Goal: Task Accomplishment & Management: Complete application form

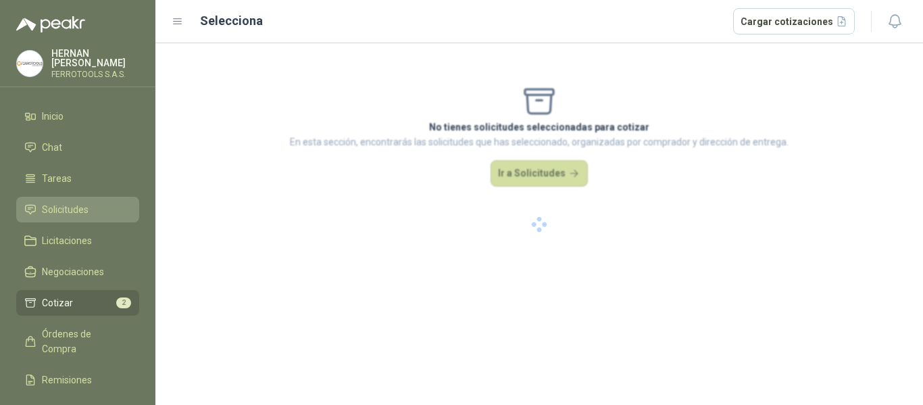
drag, startPoint x: 0, startPoint y: 0, endPoint x: 61, endPoint y: 210, distance: 218.8
click at [61, 210] on ul "Inicio Chat Tareas Solicitudes Licitaciones Negociaciones Cotizar 2 Órdenes de …" at bounding box center [77, 281] width 155 height 357
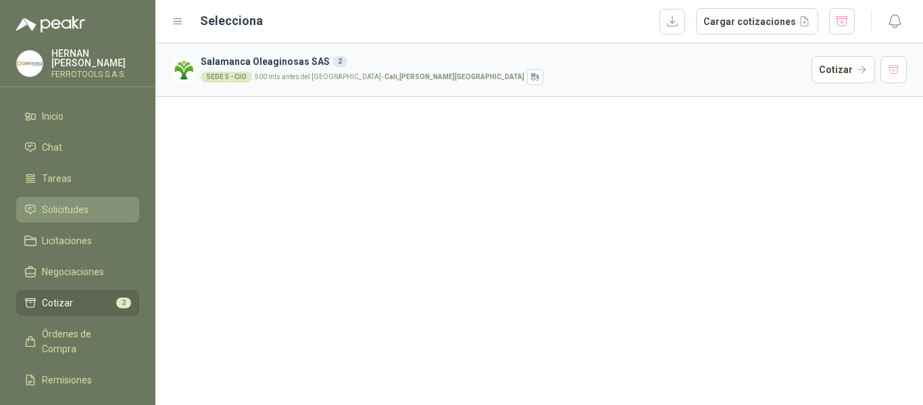
click at [64, 198] on link "Solicitudes" at bounding box center [77, 210] width 123 height 26
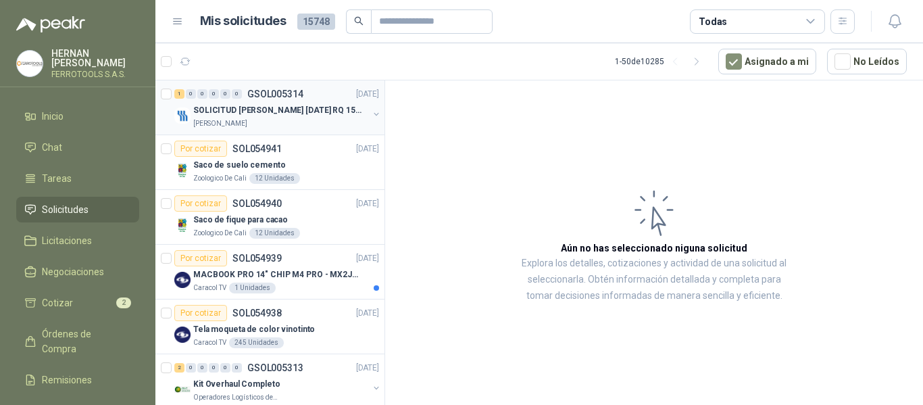
click at [322, 106] on p "SOLICITUD [PERSON_NAME] [DATE] RQ 15250" at bounding box center [277, 110] width 168 height 13
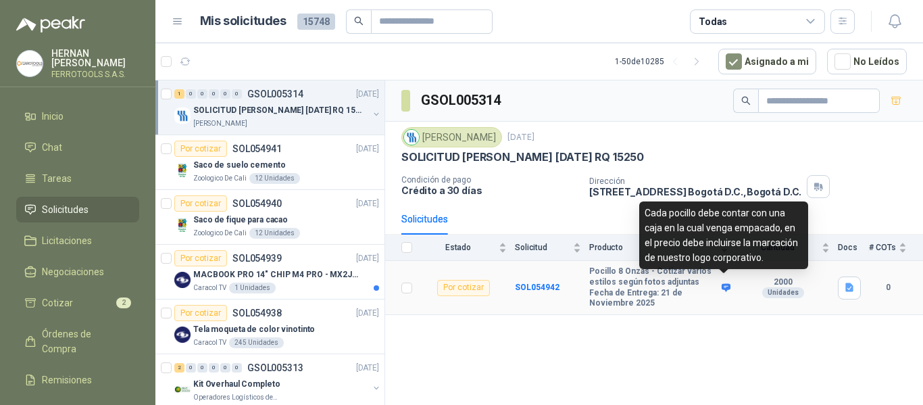
click at [727, 283] on icon at bounding box center [726, 287] width 9 height 8
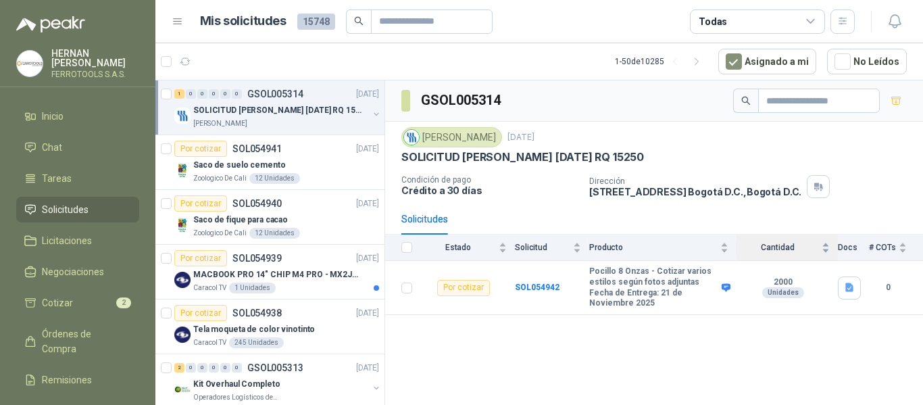
drag, startPoint x: 647, startPoint y: 212, endPoint x: 769, endPoint y: 249, distance: 127.8
click at [769, 249] on body "HERNAN RUALES FERROTOOLS S.A.S. Inicio Chat Tareas Solicitudes Licitaciones Neg…" at bounding box center [461, 202] width 923 height 405
click at [726, 283] on icon at bounding box center [726, 287] width 9 height 8
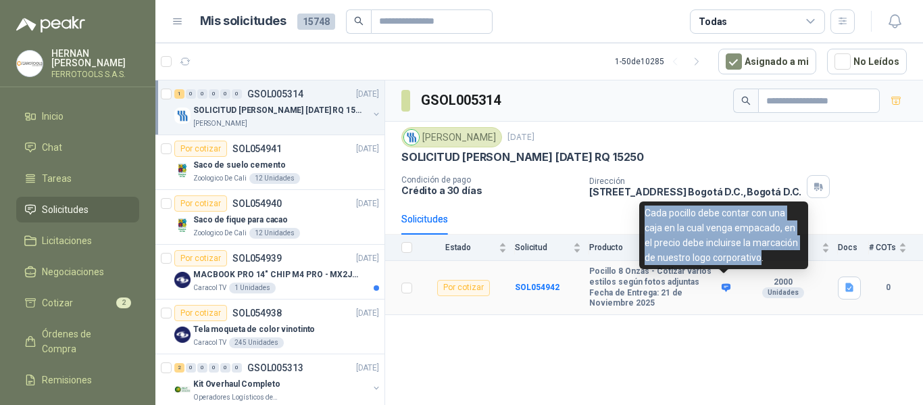
drag, startPoint x: 645, startPoint y: 211, endPoint x: 760, endPoint y: 259, distance: 124.5
click at [760, 259] on div "Cada pocillo debe contar con una caja en la cual venga empacado, en el precio d…" at bounding box center [723, 235] width 169 height 68
copy div "Cada pocillo debe contar con una caja en la cual venga empacado, en el precio d…"
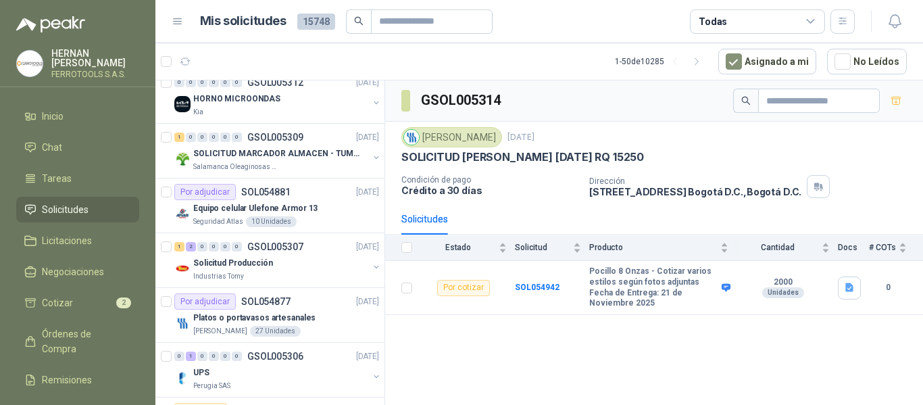
scroll to position [405, 0]
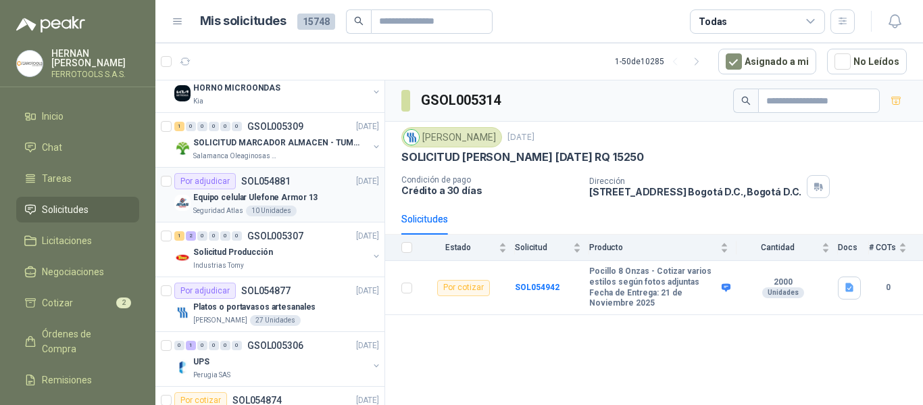
click at [299, 209] on div "Seguridad Atlas 10 Unidades" at bounding box center [286, 210] width 186 height 11
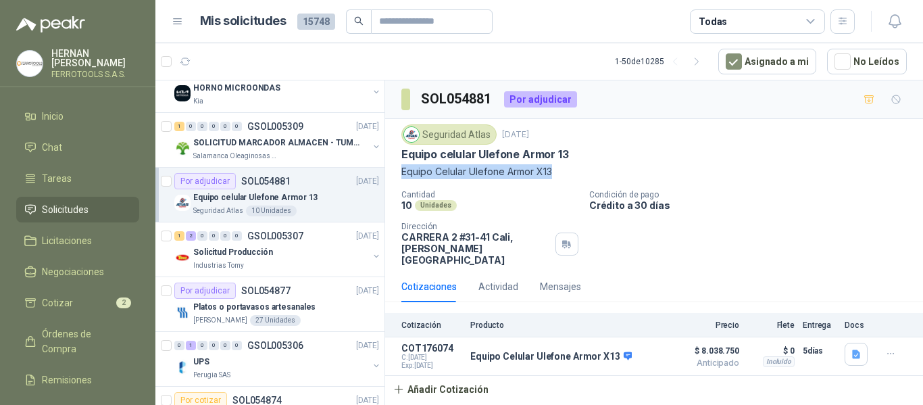
drag, startPoint x: 401, startPoint y: 172, endPoint x: 553, endPoint y: 179, distance: 152.2
click at [553, 179] on p "Equipo Celular Ulefone Armor X13" at bounding box center [653, 171] width 505 height 15
copy p "Equipo Celular Ulefone Armor X13"
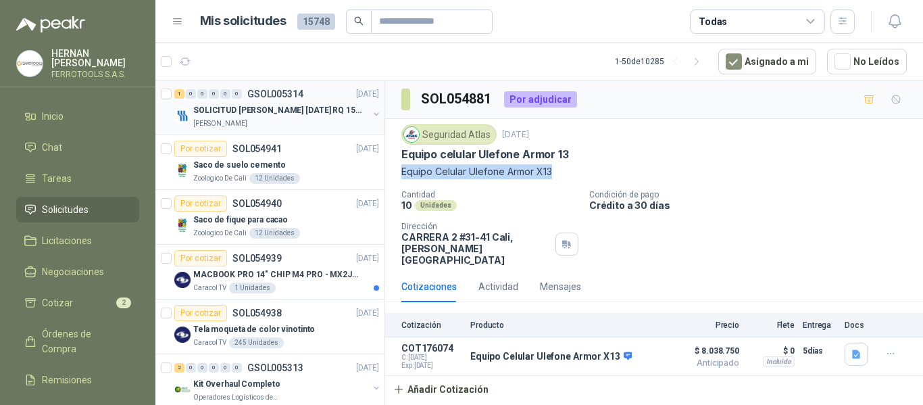
click at [262, 115] on p "SOLICITUD [PERSON_NAME] [DATE] RQ 15250" at bounding box center [277, 110] width 168 height 13
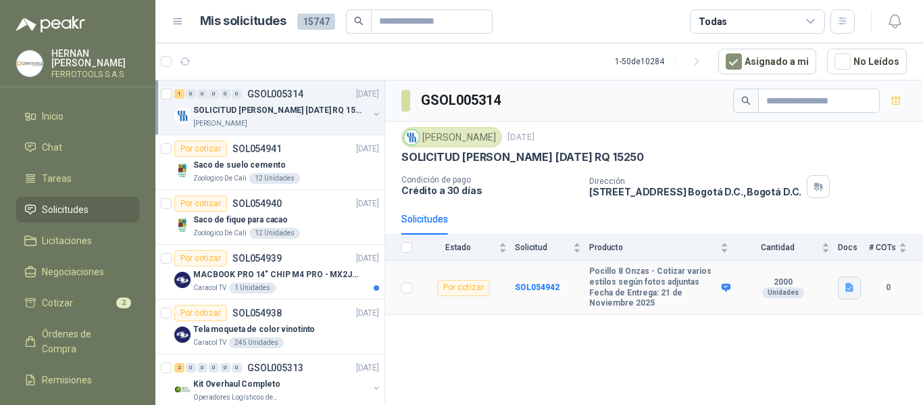
click at [845, 282] on icon "button" at bounding box center [849, 287] width 11 height 11
click at [829, 230] on button "2.jpg" at bounding box center [831, 225] width 36 height 14
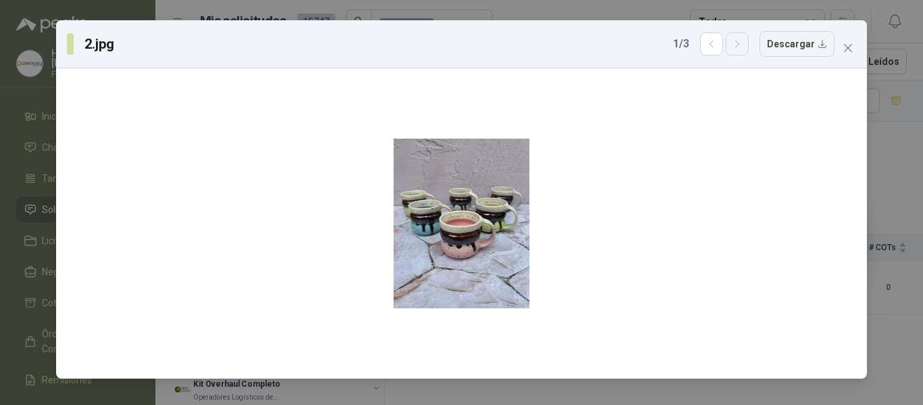
click at [742, 50] on button "button" at bounding box center [737, 43] width 23 height 23
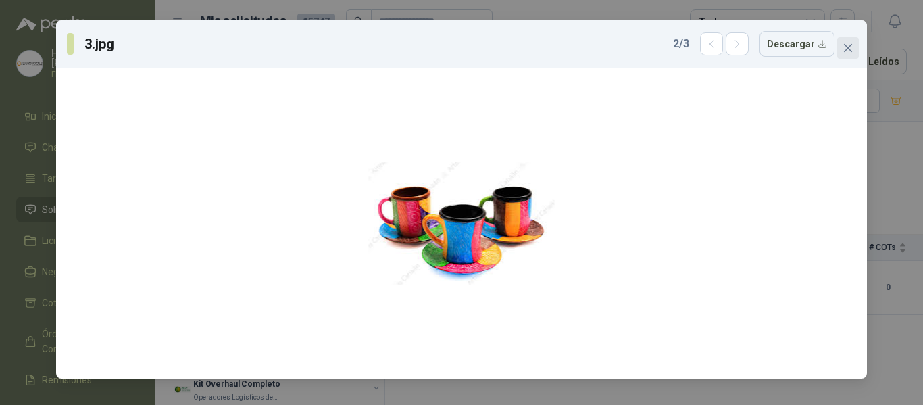
click at [854, 47] on span "Close" at bounding box center [848, 48] width 22 height 11
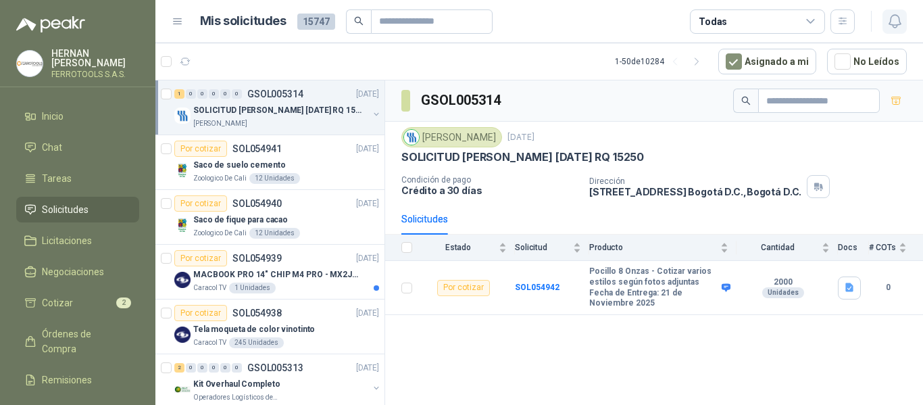
click at [898, 28] on icon "button" at bounding box center [895, 21] width 17 height 17
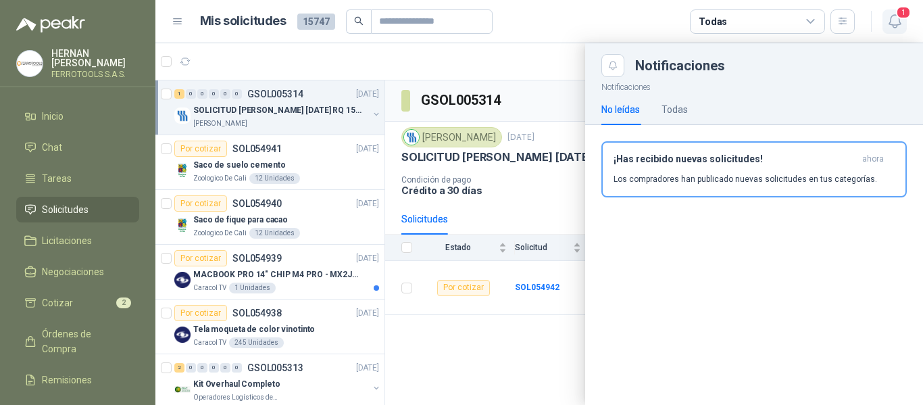
click at [890, 25] on icon "button" at bounding box center [895, 21] width 17 height 17
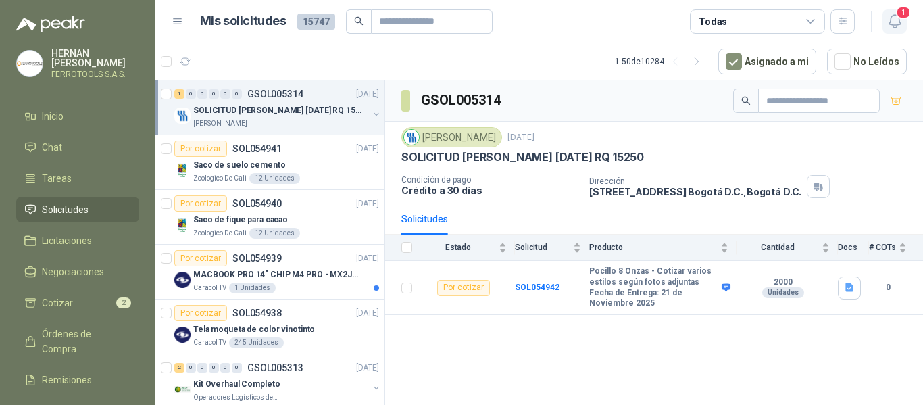
click at [890, 25] on icon "button" at bounding box center [895, 21] width 17 height 17
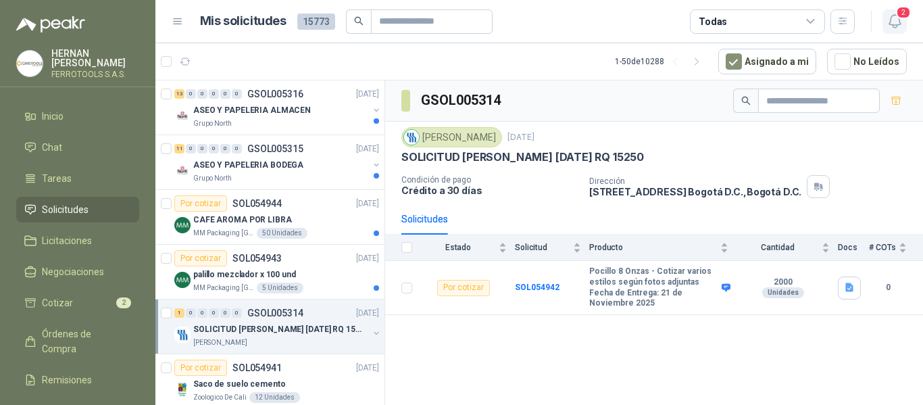
click at [891, 24] on icon "button" at bounding box center [895, 21] width 17 height 17
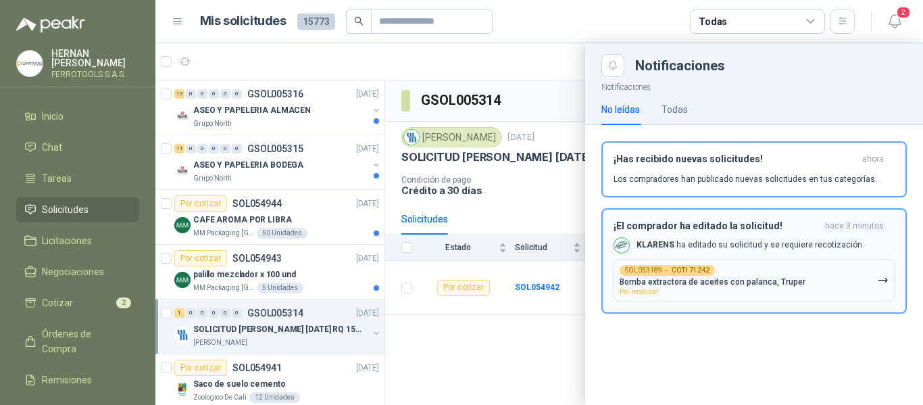
click at [726, 268] on div "SOL053189 → COT171242 Bomba extractora de aceites con palanca, Truper Por recot…" at bounding box center [713, 280] width 186 height 30
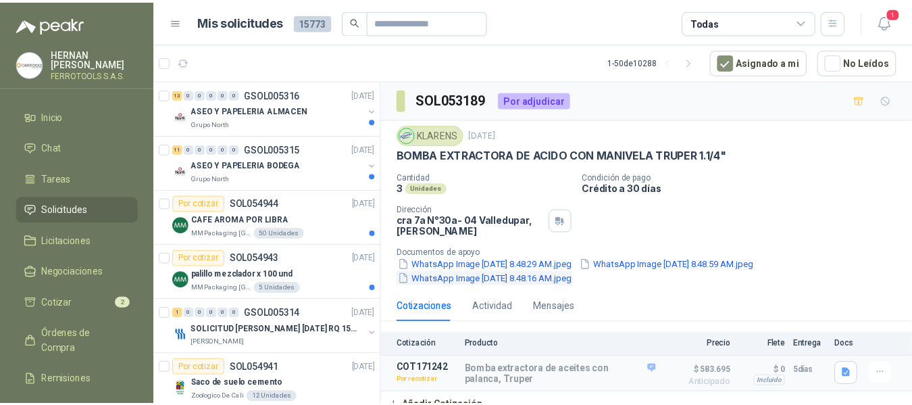
scroll to position [10, 0]
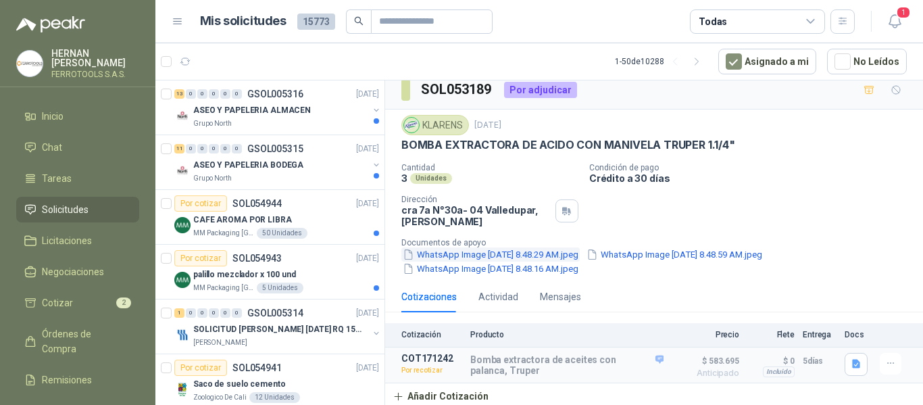
click at [558, 250] on button "WhatsApp Image 2025-09-05 at 8.48.29 AM.jpeg" at bounding box center [490, 254] width 178 height 14
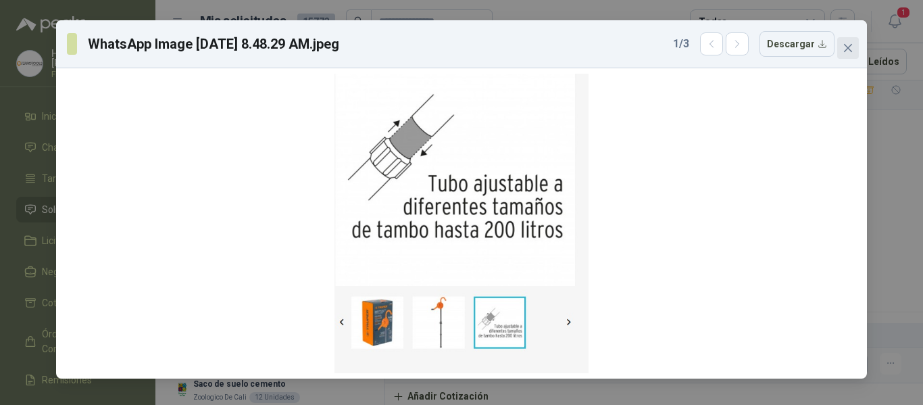
click at [843, 53] on icon "close" at bounding box center [848, 48] width 11 height 11
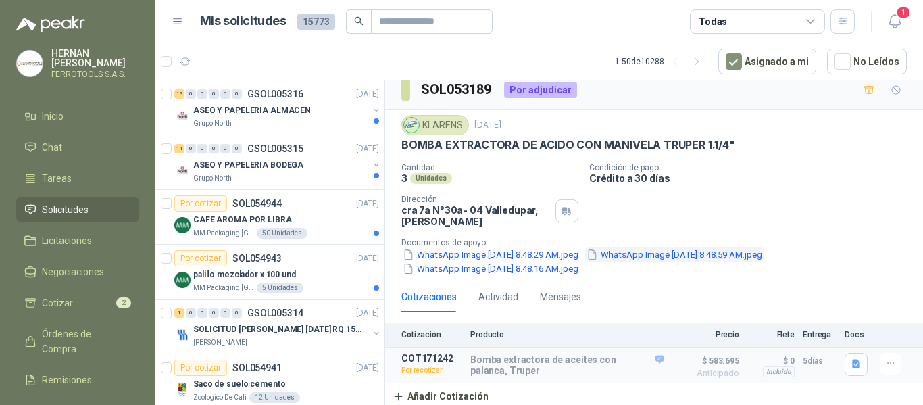
click at [651, 256] on button "WhatsApp Image 2025-09-05 at 8.48.59 AM.jpeg" at bounding box center [674, 254] width 178 height 14
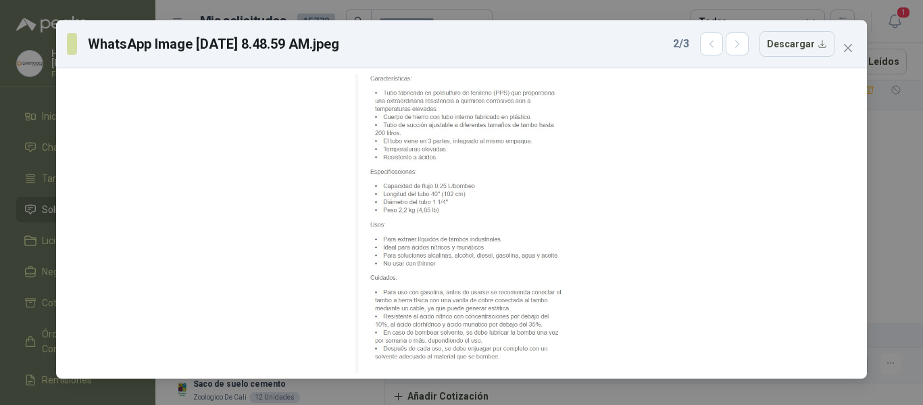
click at [737, 56] on div "2 / 3 Descargar" at bounding box center [754, 44] width 162 height 26
click at [739, 47] on icon "button" at bounding box center [736, 44] width 3 height 7
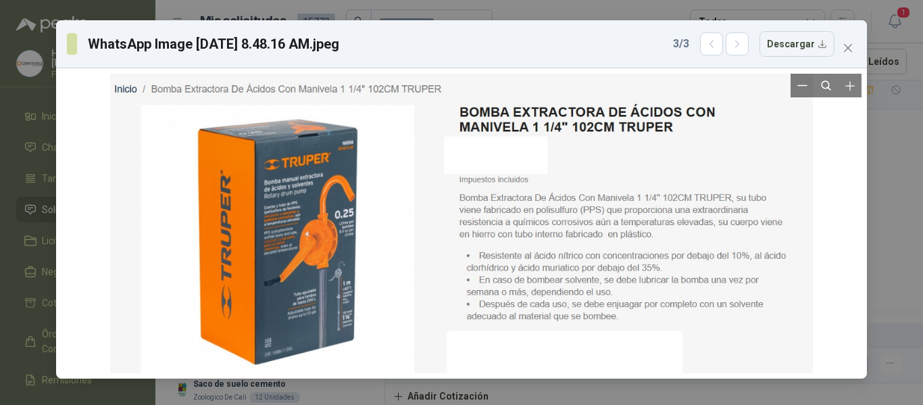
click at [353, 189] on div at bounding box center [461, 223] width 703 height 299
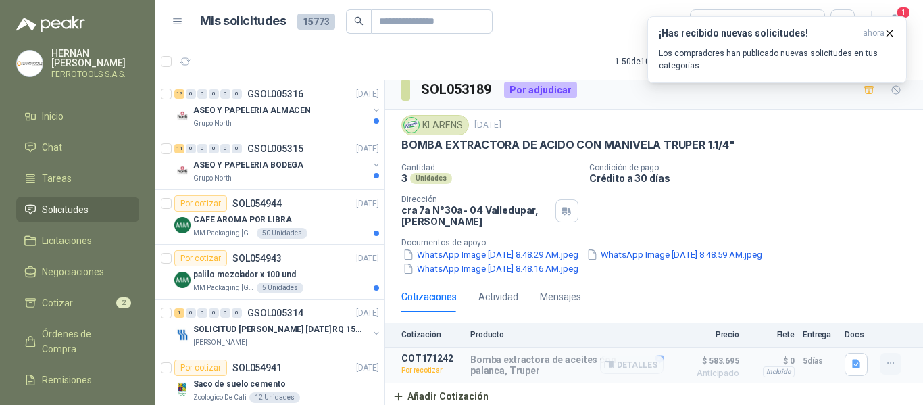
click at [887, 363] on icon "button" at bounding box center [890, 363] width 6 height 1
click at [840, 287] on button "Editar" at bounding box center [864, 285] width 108 height 22
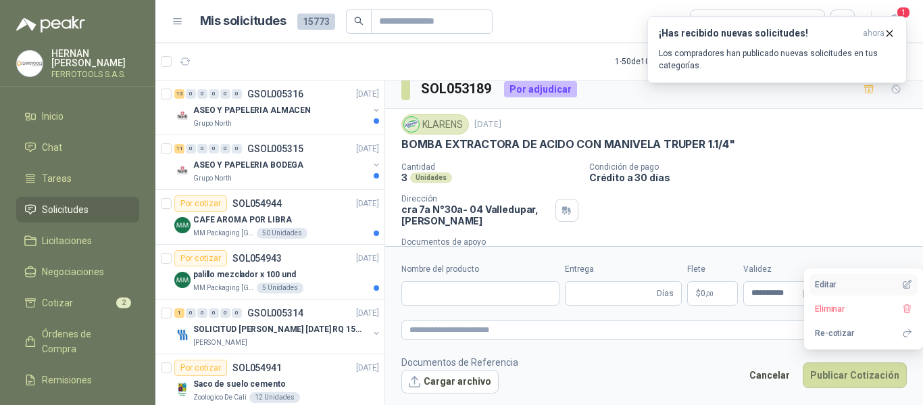
type input "**********"
type input "*"
type input "**********"
type textarea "**********"
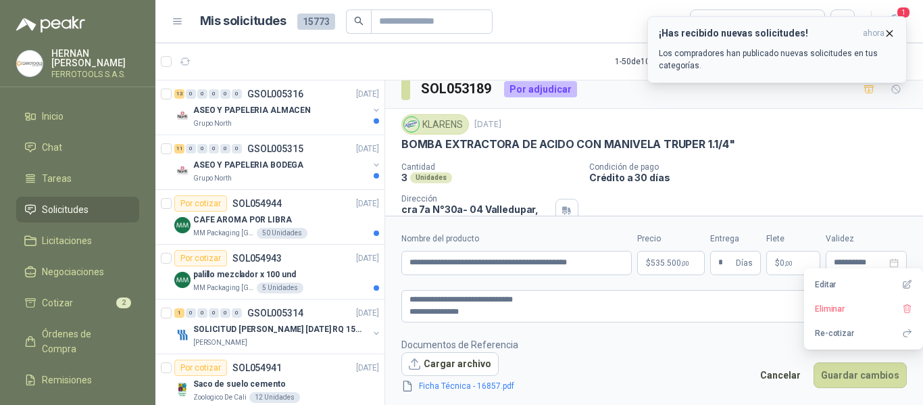
click at [889, 33] on icon "button" at bounding box center [889, 32] width 5 height 5
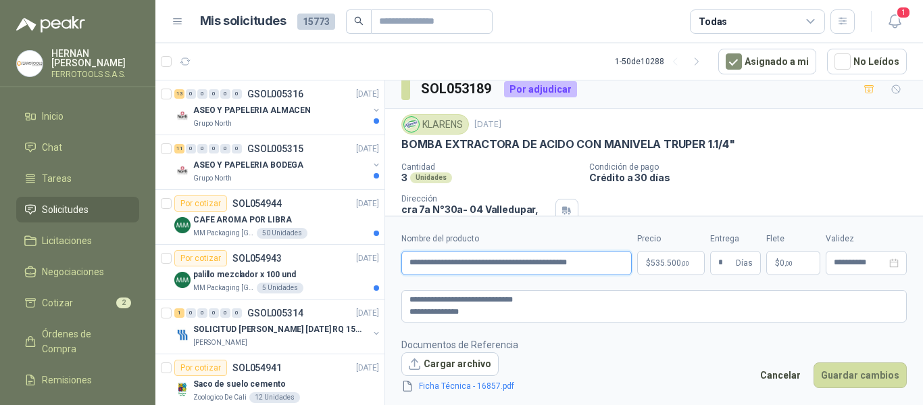
click at [589, 263] on input "**********" at bounding box center [516, 263] width 230 height 24
drag, startPoint x: 589, startPoint y: 263, endPoint x: 488, endPoint y: 266, distance: 100.7
click at [488, 266] on input "**********" at bounding box center [516, 263] width 230 height 24
click at [561, 265] on input "**********" at bounding box center [516, 263] width 230 height 24
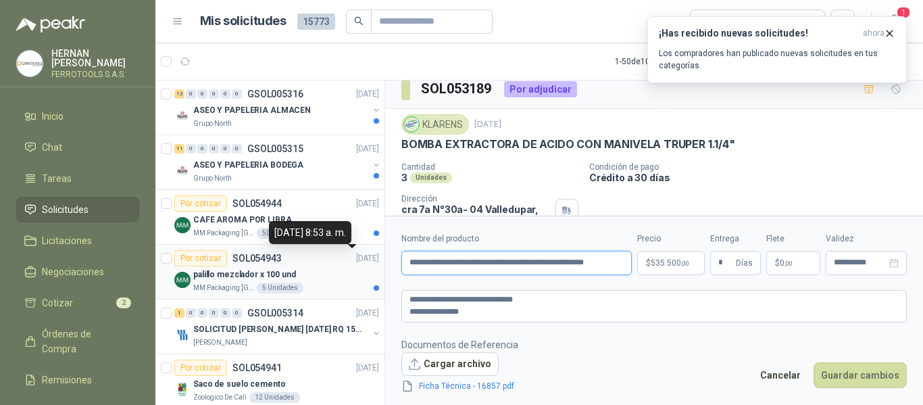
drag, startPoint x: 623, startPoint y: 261, endPoint x: 339, endPoint y: 260, distance: 283.8
click at [339, 260] on div "13 0 0 0 0 0 GSOL005316 05/09/25 ASEO Y PAPELERIA ALMACEN Grupo North 11 0 0 0 …" at bounding box center [539, 245] width 768 height 330
type input "**********"
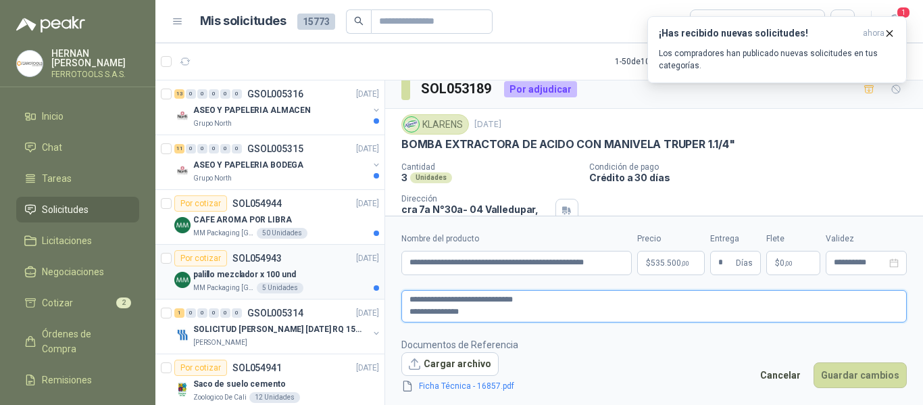
drag, startPoint x: 493, startPoint y: 299, endPoint x: 316, endPoint y: 278, distance: 178.3
click at [316, 278] on div "13 0 0 0 0 0 GSOL005316 05/09/25 ASEO Y PAPELERIA ALMACEN Grupo North 11 0 0 0 …" at bounding box center [539, 245] width 768 height 330
paste textarea "******"
type textarea "**********"
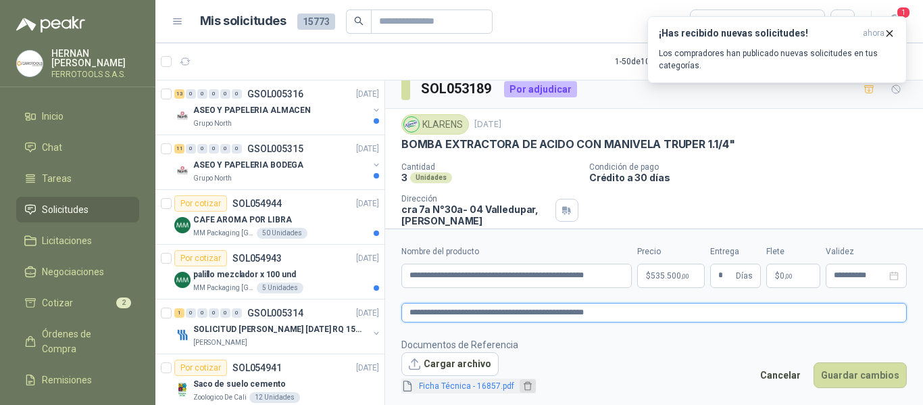
type textarea "**********"
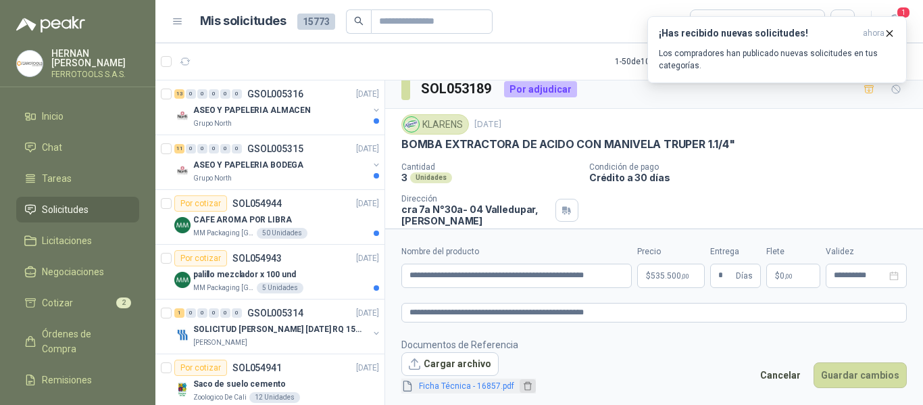
click at [527, 386] on icon "delete" at bounding box center [527, 385] width 9 height 9
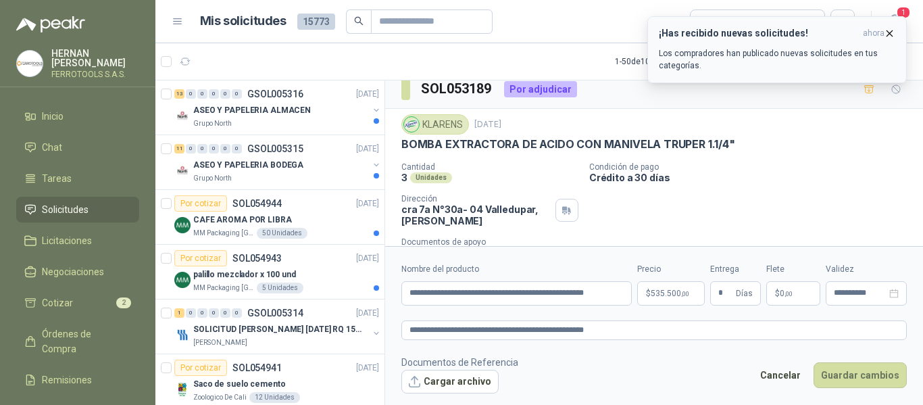
click at [890, 33] on icon "button" at bounding box center [889, 32] width 5 height 5
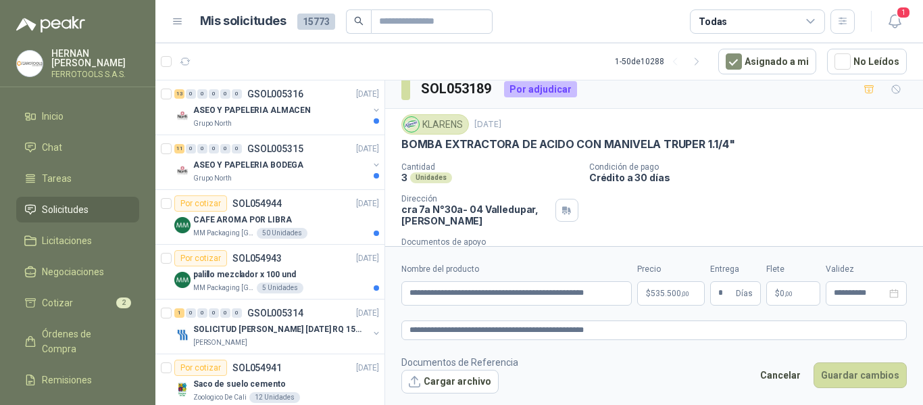
click at [659, 296] on body "HERNAN RUALES FERROTOOLS S.A.S. Inicio Chat Tareas Solicitudes Licitaciones Neg…" at bounding box center [461, 202] width 923 height 405
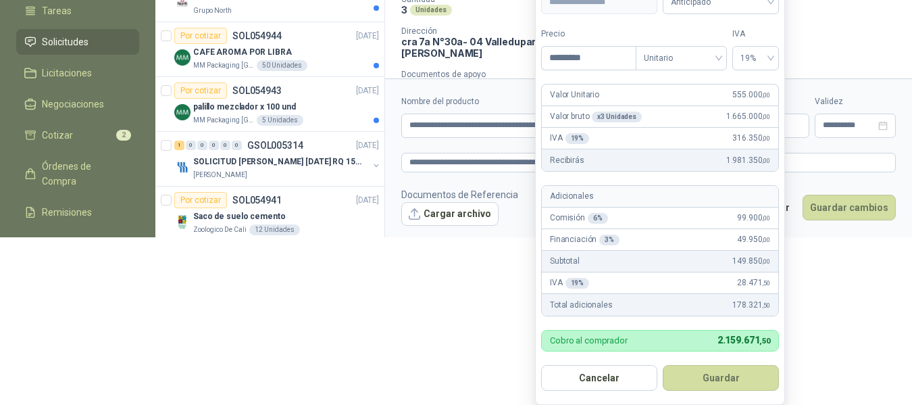
scroll to position [171, 0]
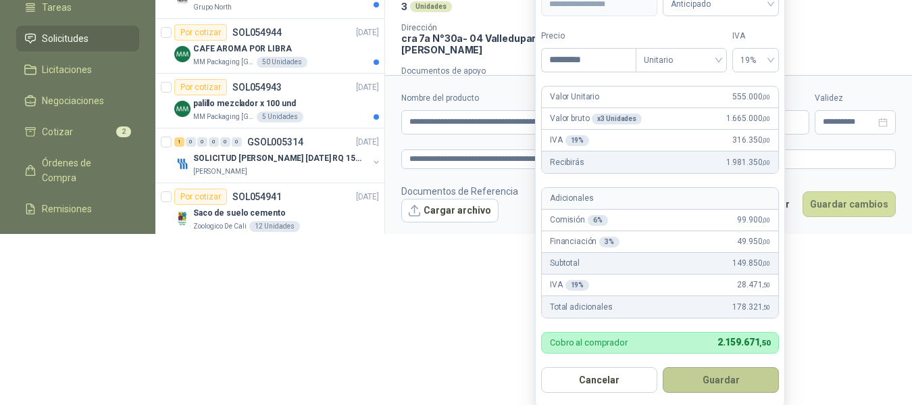
type input "*********"
click at [712, 381] on button "Guardar" at bounding box center [721, 380] width 116 height 26
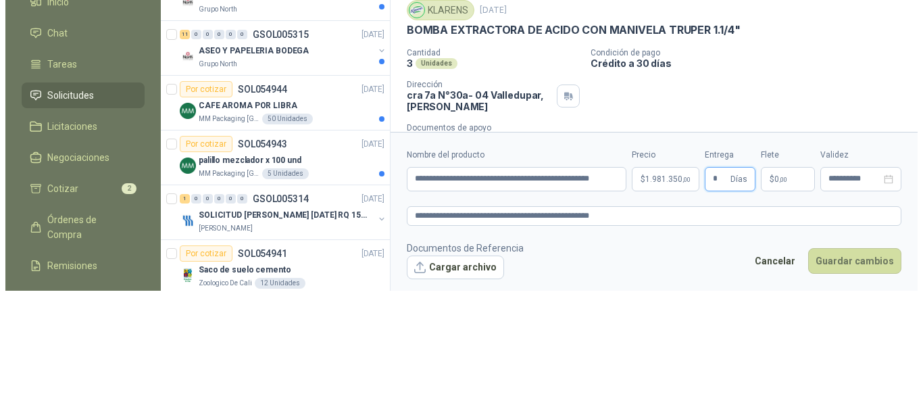
scroll to position [0, 0]
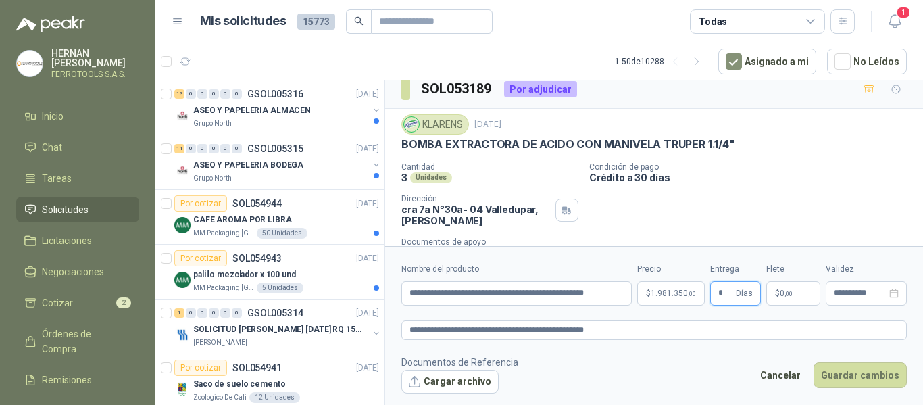
type input "*"
click at [664, 355] on footer "Documentos de Referencia Cargar archivo Cancelar Guardar cambios" at bounding box center [653, 374] width 505 height 39
click at [465, 375] on button "Cargar archivo" at bounding box center [449, 382] width 97 height 24
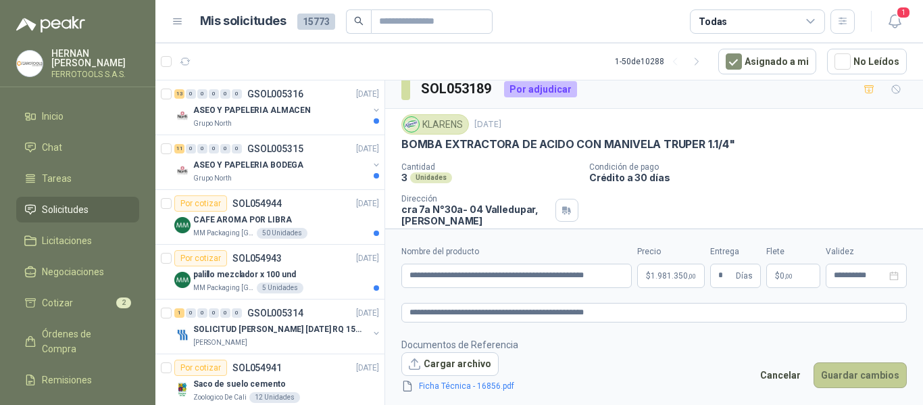
click at [864, 375] on button "Guardar cambios" at bounding box center [860, 375] width 93 height 26
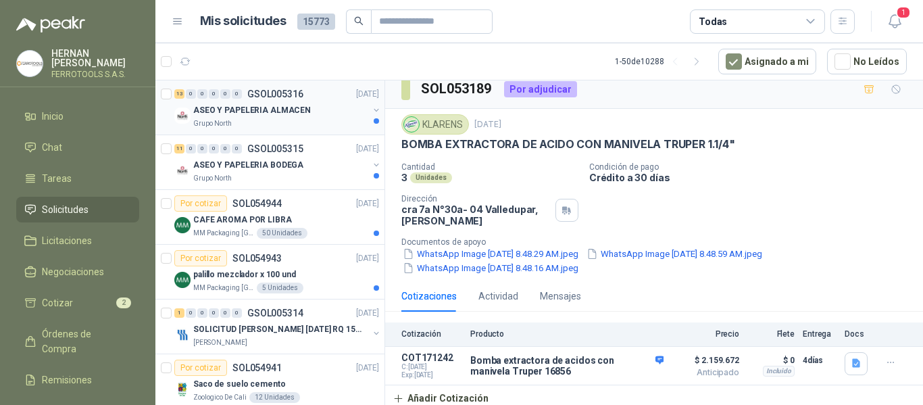
click at [305, 107] on div "ASEO Y PAPELERIA ALMACEN" at bounding box center [280, 110] width 175 height 16
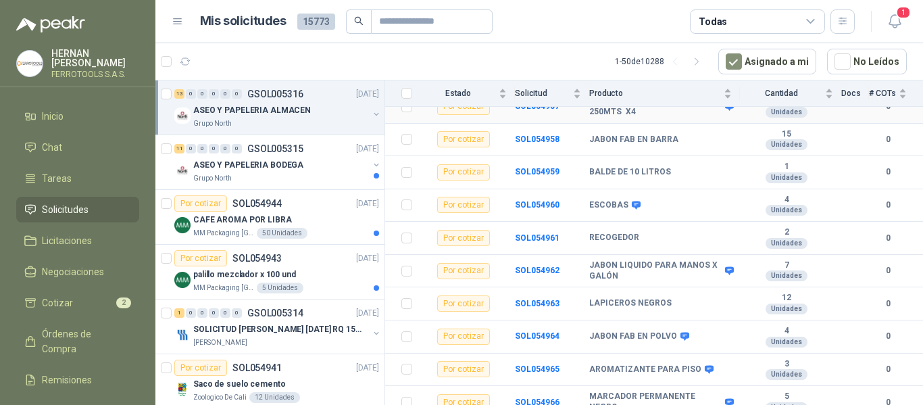
scroll to position [278, 0]
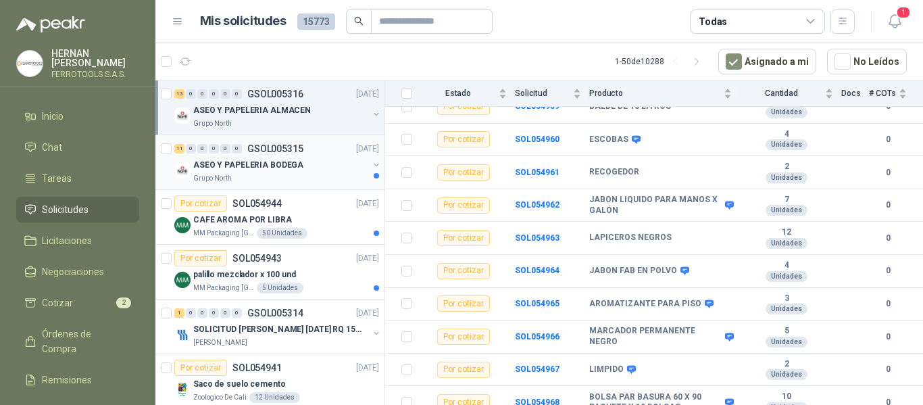
click at [296, 155] on div "11 0 0 0 0 0 GSOL005315 05/09/25" at bounding box center [277, 149] width 207 height 16
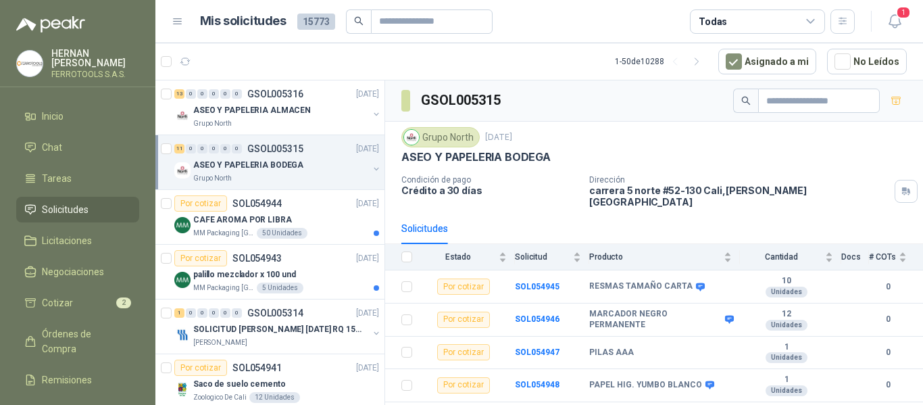
scroll to position [213, 0]
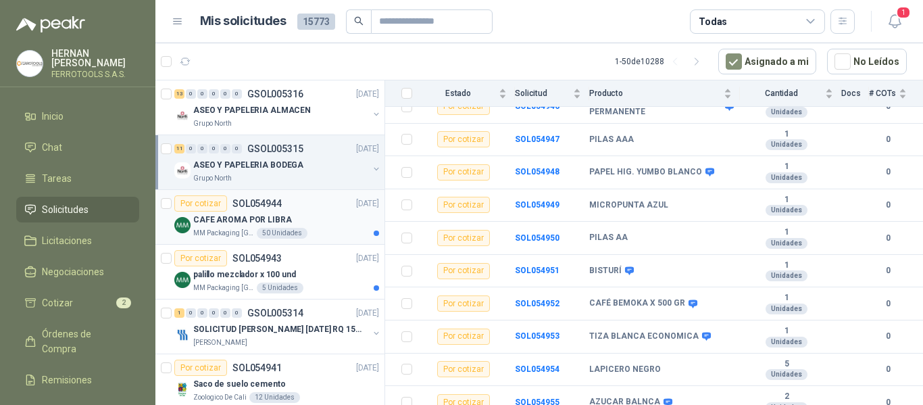
click at [292, 219] on div "CAFE AROMA POR LIBRA" at bounding box center [286, 220] width 186 height 16
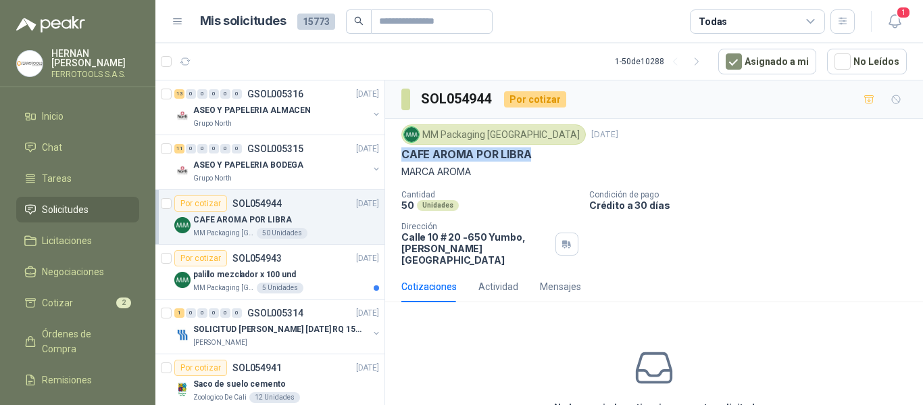
drag, startPoint x: 401, startPoint y: 153, endPoint x: 535, endPoint y: 153, distance: 133.8
click at [535, 153] on div "MM Packaging Colombia 5 sept, 2025 CAFE AROMA POR LIBRA MARCA AROMA Cantidad 50…" at bounding box center [654, 195] width 538 height 152
copy p "CAFE AROMA POR LIBRA"
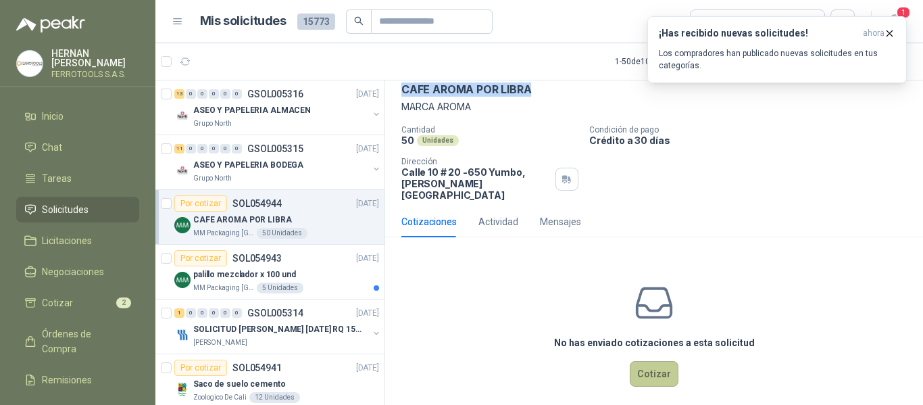
click at [644, 362] on button "Cotizar" at bounding box center [654, 374] width 49 height 26
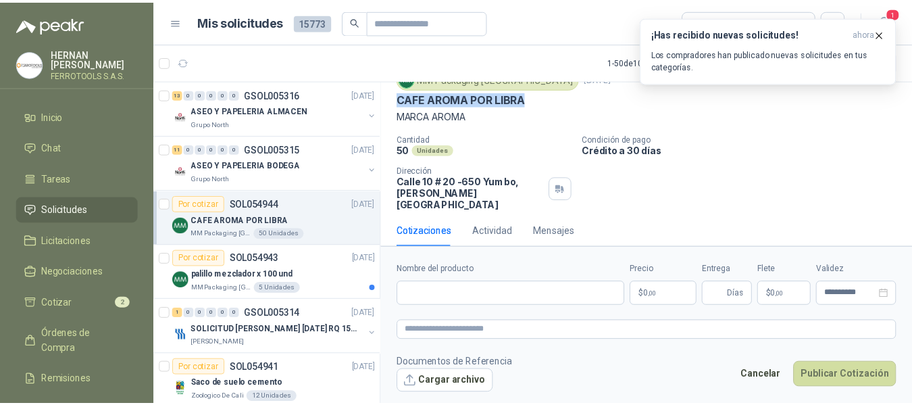
scroll to position [55, 0]
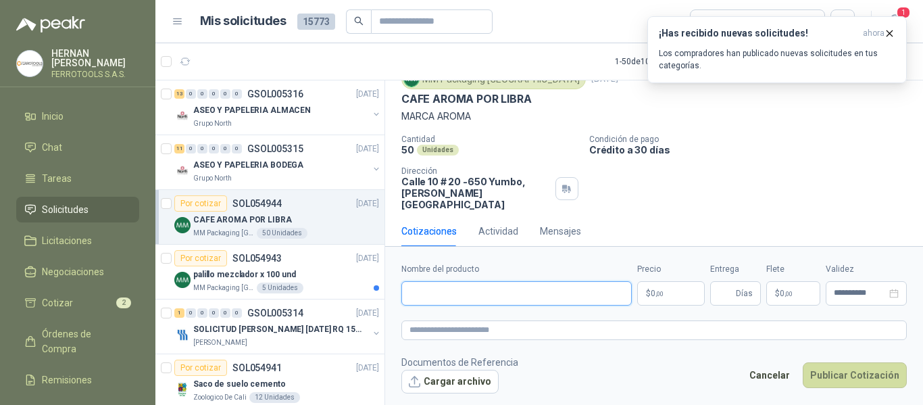
click at [501, 283] on input "Nombre del producto" at bounding box center [516, 293] width 230 height 24
paste input "**********"
type input "**********"
click at [533, 330] on textarea at bounding box center [653, 330] width 505 height 20
paste textarea "**********"
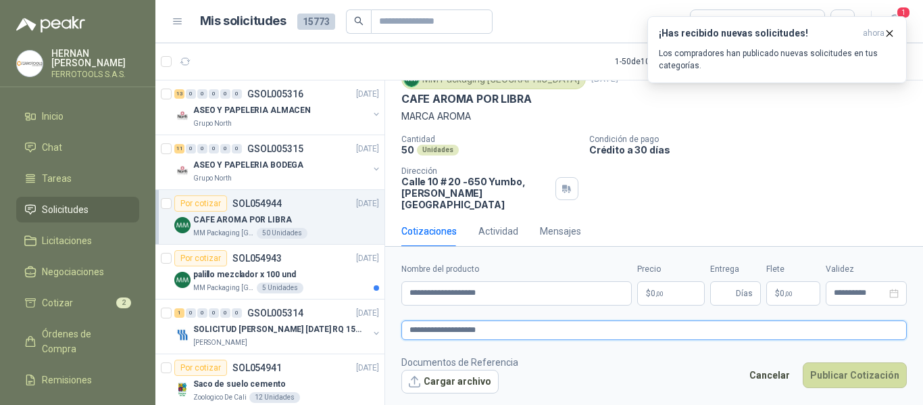
type textarea "**********"
click at [680, 292] on body "HERNAN RUALES FERROTOOLS S.A.S. Inicio Chat Tareas Solicitudes Licitaciones Neg…" at bounding box center [461, 202] width 923 height 405
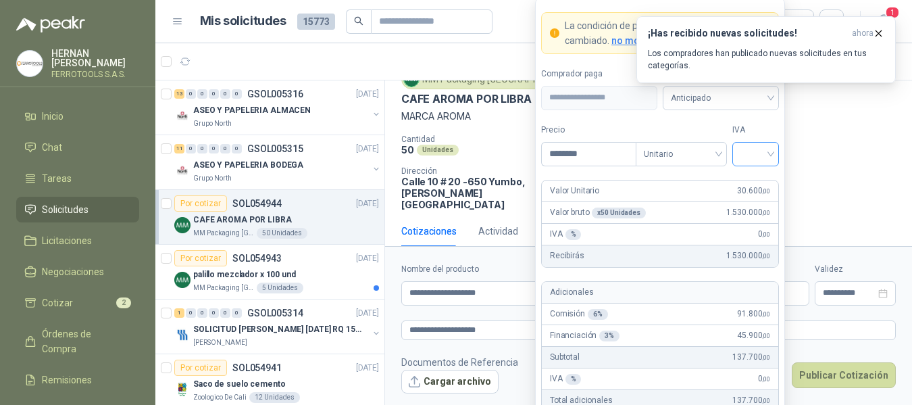
type input "********"
click at [766, 155] on input "search" at bounding box center [756, 153] width 30 height 20
click at [758, 187] on div "19%" at bounding box center [755, 181] width 25 height 15
click at [772, 120] on form "**********" at bounding box center [660, 249] width 250 height 503
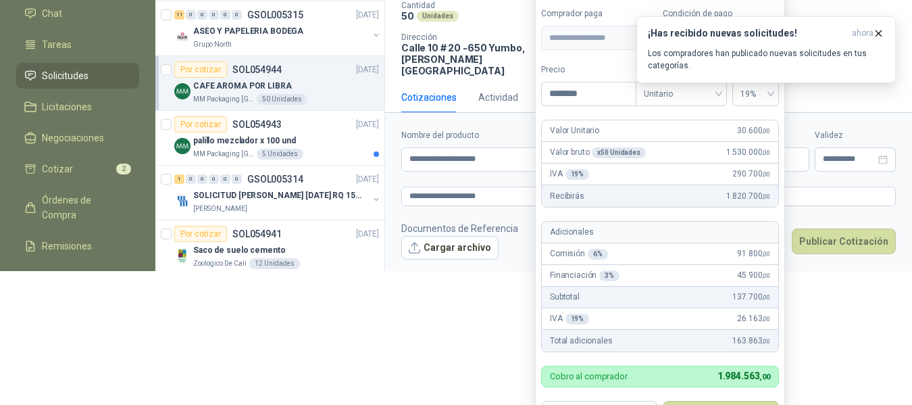
scroll to position [176, 0]
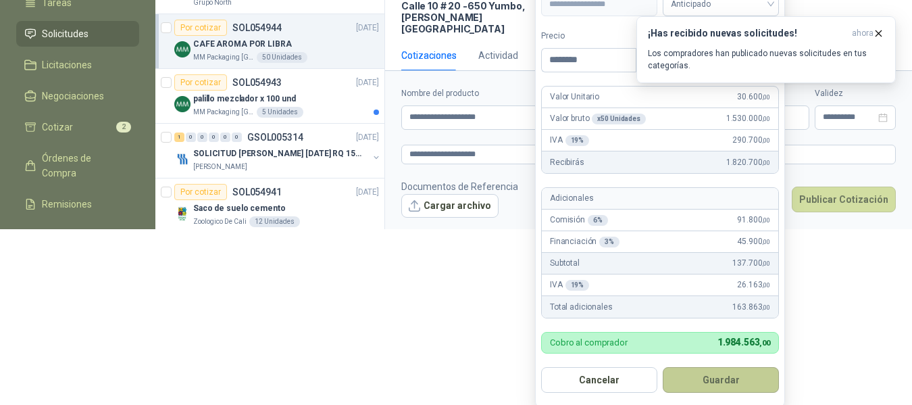
click at [720, 375] on button "Guardar" at bounding box center [721, 380] width 116 height 26
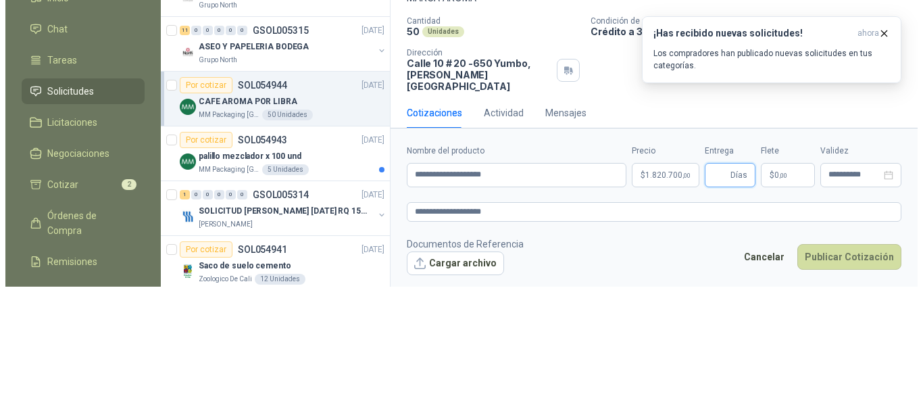
scroll to position [0, 0]
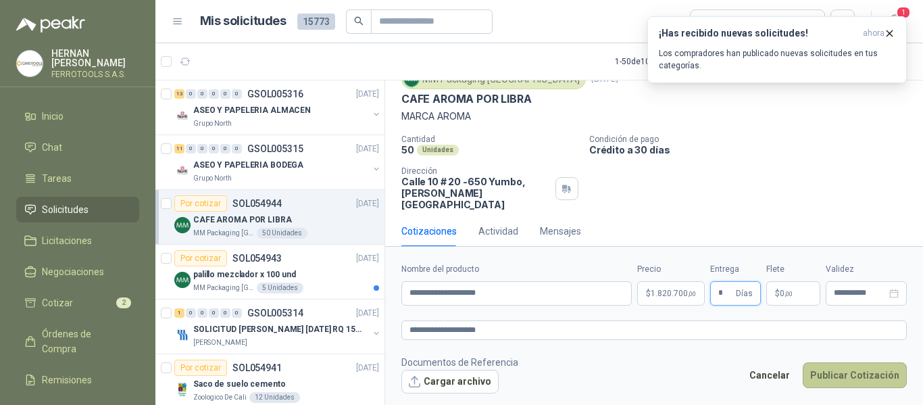
type input "*"
click at [851, 376] on button "Publicar Cotización" at bounding box center [855, 375] width 104 height 26
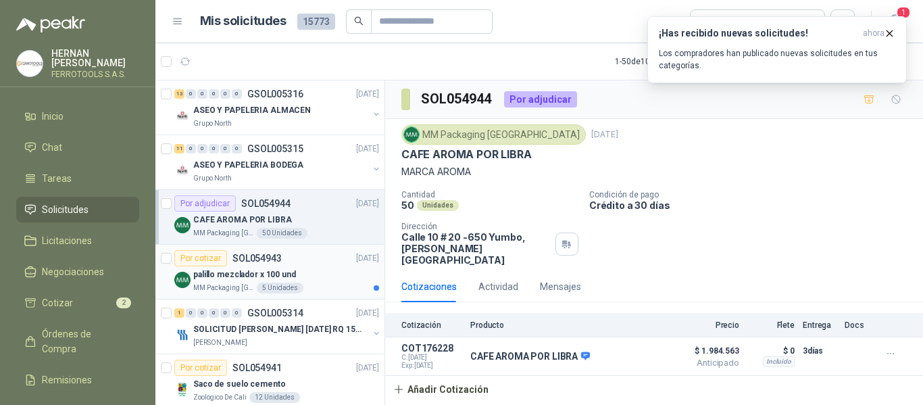
click at [315, 278] on div "palillo mezclador x 100 und" at bounding box center [286, 274] width 186 height 16
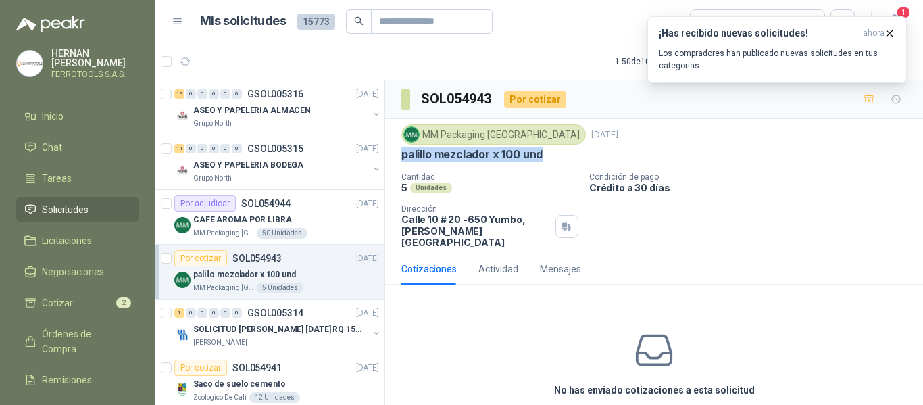
drag, startPoint x: 401, startPoint y: 158, endPoint x: 540, endPoint y: 157, distance: 139.2
click at [540, 157] on div "MM Packaging Colombia 5 sept, 2025 palillo mezclador x 100 und Cantidad 5 Unida…" at bounding box center [654, 186] width 538 height 134
copy p "palillo mezclador x 100 und"
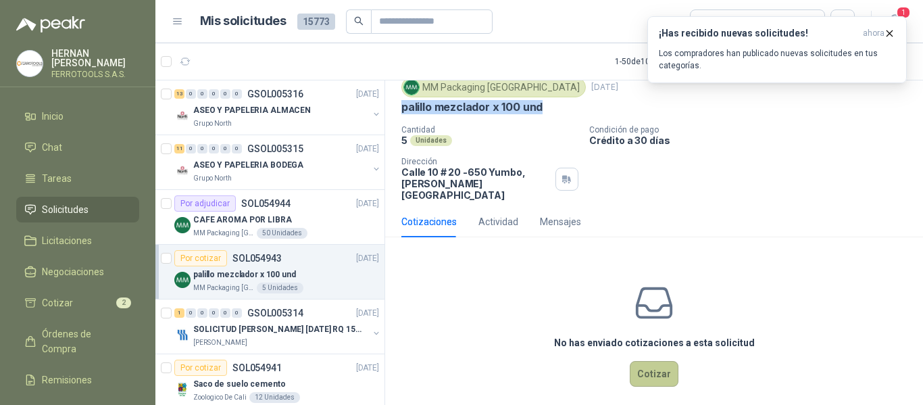
click at [653, 364] on button "Cotizar" at bounding box center [654, 374] width 49 height 26
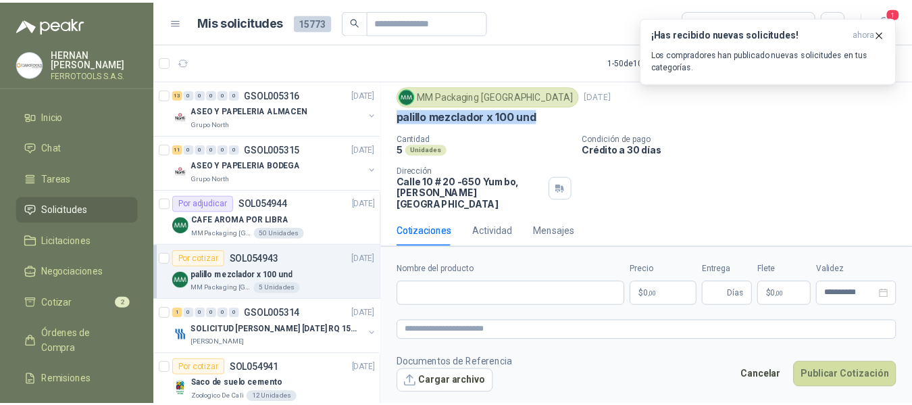
scroll to position [38, 0]
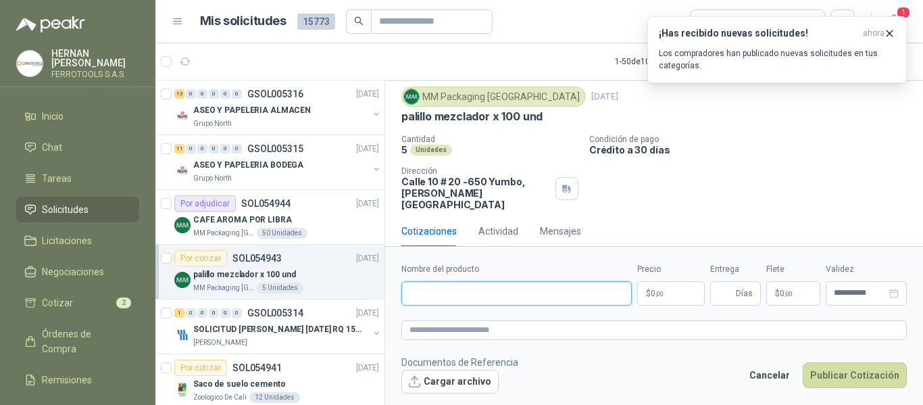
click at [544, 299] on input "Nombre del producto" at bounding box center [516, 293] width 230 height 24
paste input "**********"
type input "**********"
click at [512, 330] on textarea at bounding box center [653, 330] width 505 height 20
paste textarea "**********"
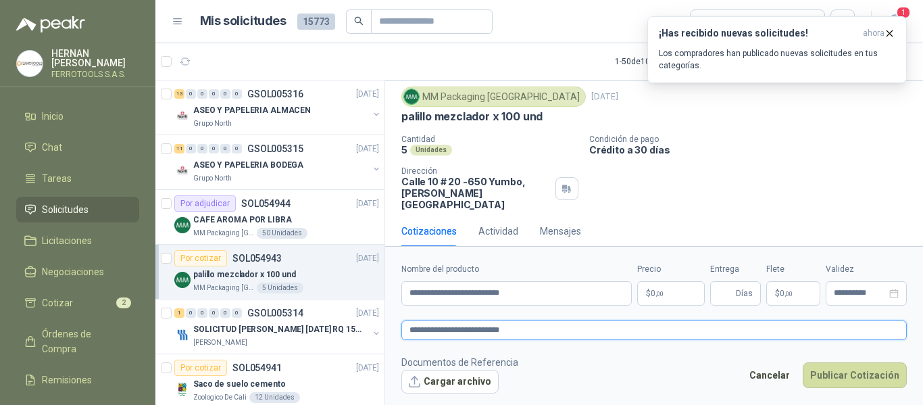
type textarea "**********"
click at [657, 292] on body "HERNAN RUALES FERROTOOLS S.A.S. Inicio Chat Tareas Solicitudes Licitaciones Neg…" at bounding box center [461, 202] width 923 height 405
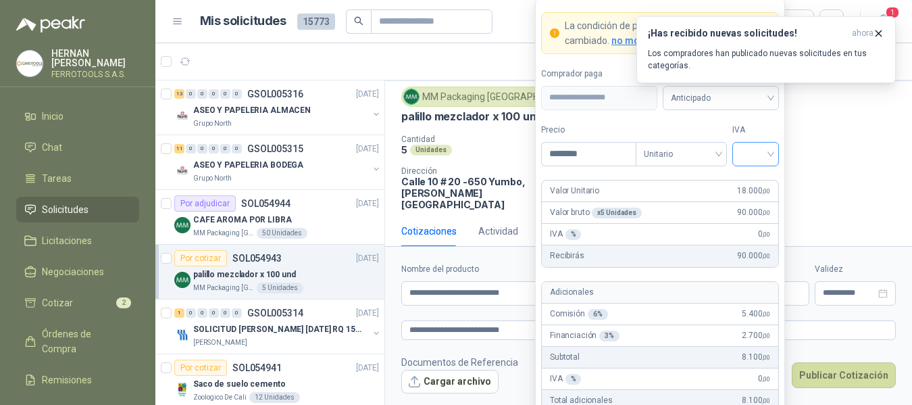
click at [775, 163] on div at bounding box center [756, 154] width 47 height 24
type input "********"
click at [766, 174] on div "19%" at bounding box center [755, 181] width 25 height 15
click at [762, 128] on label "IVA" at bounding box center [756, 130] width 47 height 13
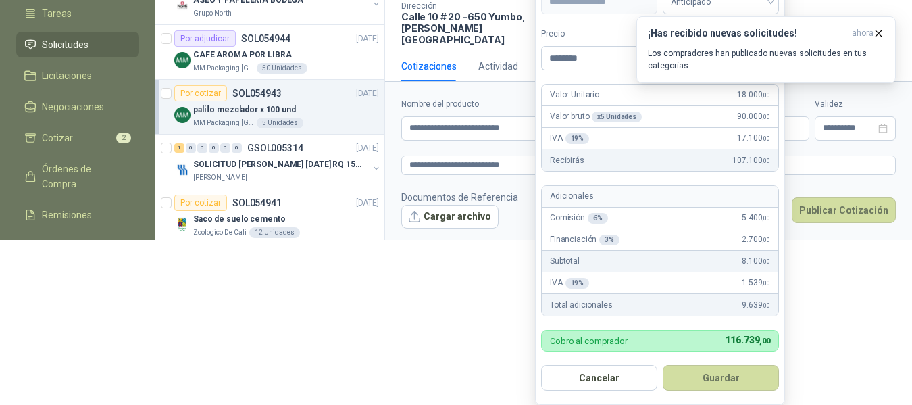
scroll to position [171, 0]
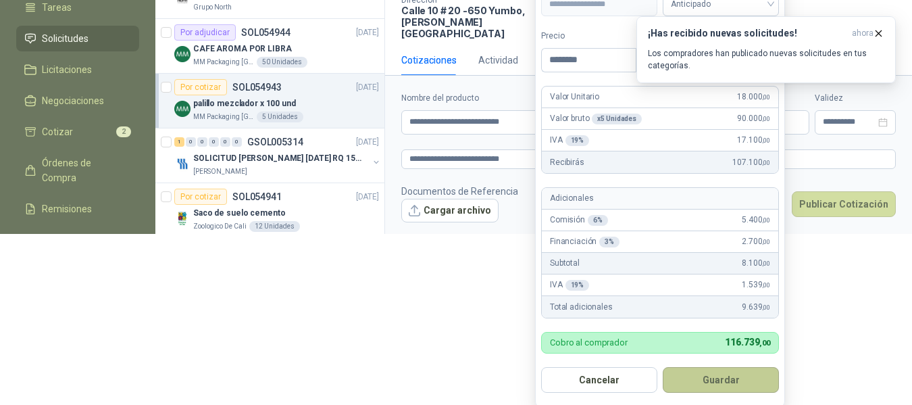
click at [719, 386] on button "Guardar" at bounding box center [721, 380] width 116 height 26
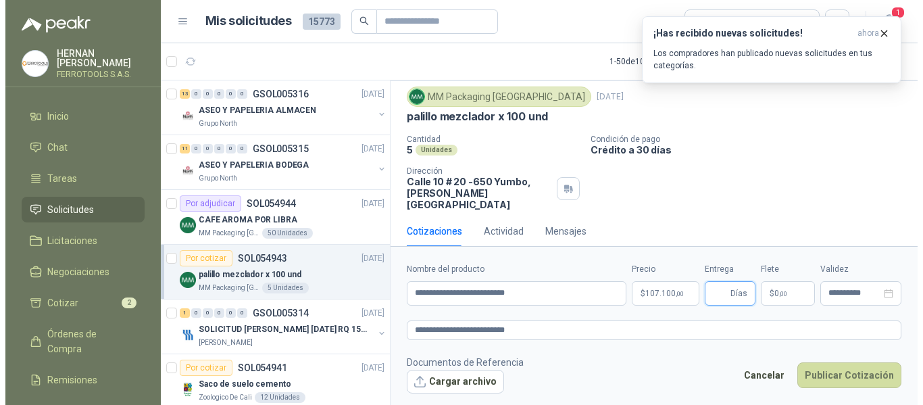
scroll to position [0, 0]
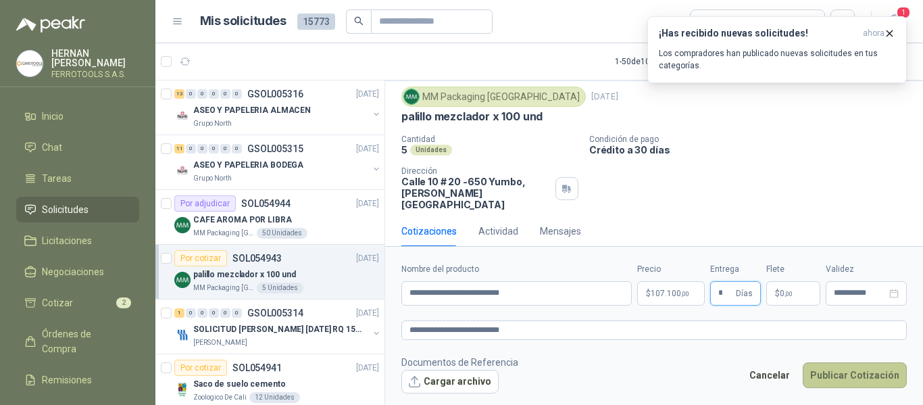
type input "*"
click at [833, 373] on button "Publicar Cotización" at bounding box center [855, 375] width 104 height 26
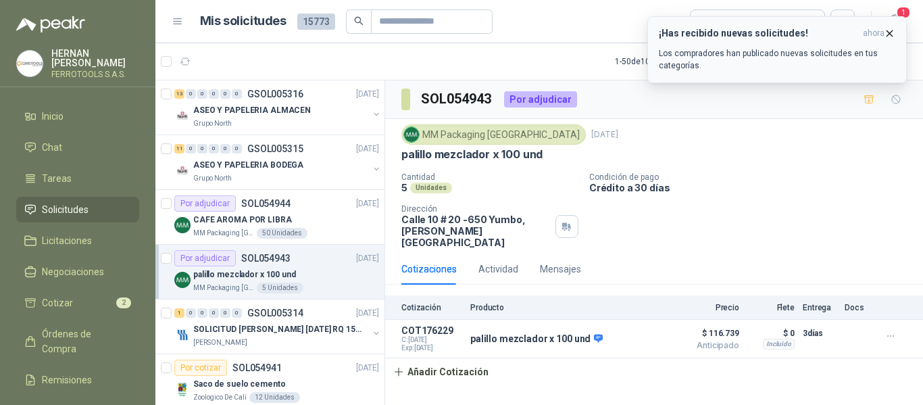
click at [889, 35] on icon "button" at bounding box center [889, 33] width 11 height 11
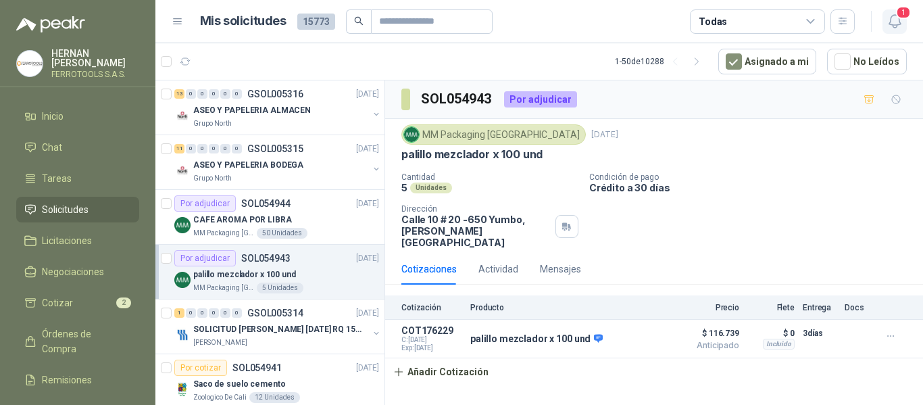
click at [904, 22] on button "1" at bounding box center [895, 21] width 24 height 24
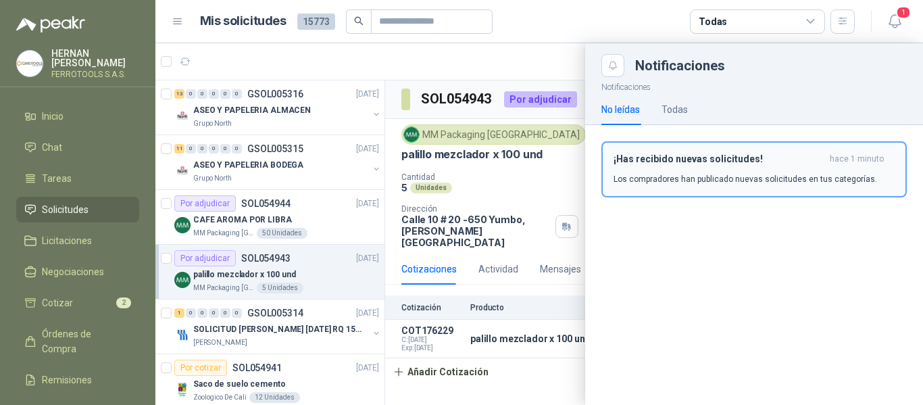
click at [752, 157] on h3 "¡Has recibido nuevas solicitudes!" at bounding box center [719, 158] width 211 height 11
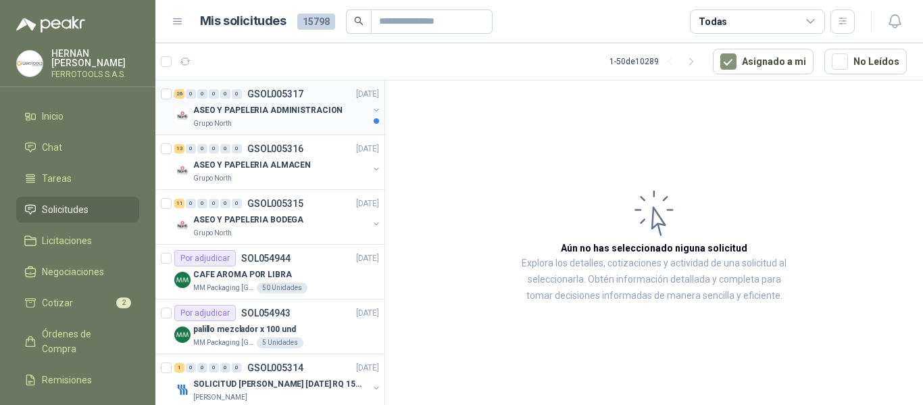
click at [273, 112] on p "ASEO Y PAPELERIA ADMINISTRACION" at bounding box center [267, 110] width 149 height 13
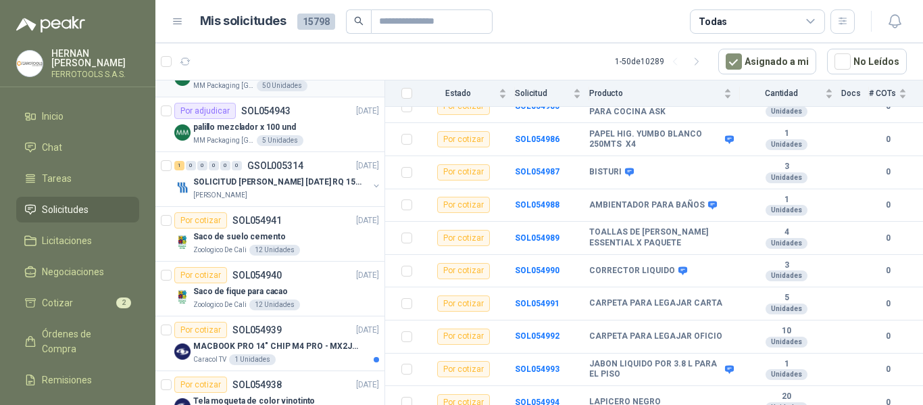
scroll to position [203, 0]
click at [279, 183] on p "SOLICITUD [PERSON_NAME] [DATE] RQ 15250" at bounding box center [277, 181] width 168 height 13
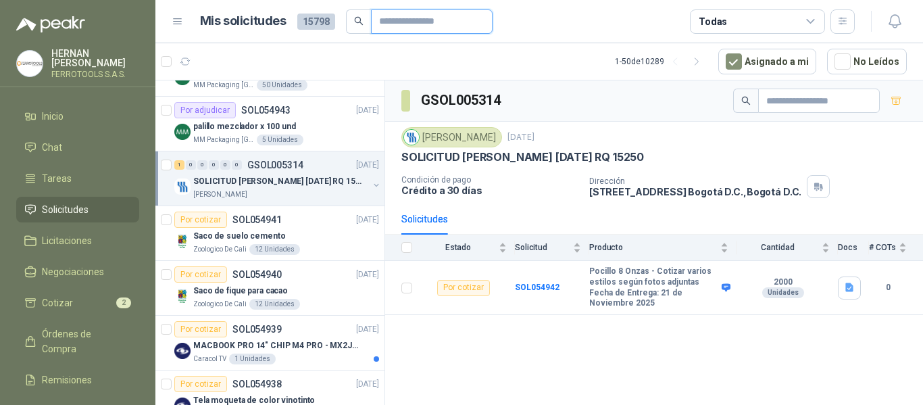
click at [458, 24] on input "text" at bounding box center [426, 21] width 95 height 23
click at [839, 22] on icon "button" at bounding box center [842, 21] width 11 height 11
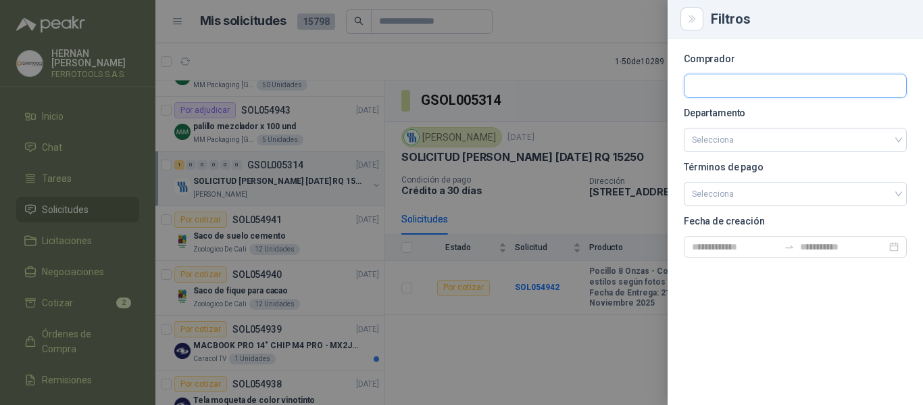
click at [789, 89] on input "text" at bounding box center [796, 85] width 222 height 23
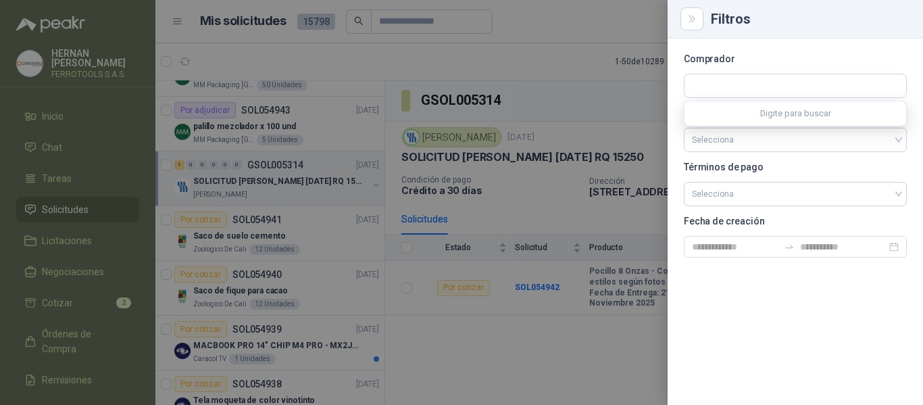
click at [380, 14] on div at bounding box center [461, 202] width 923 height 405
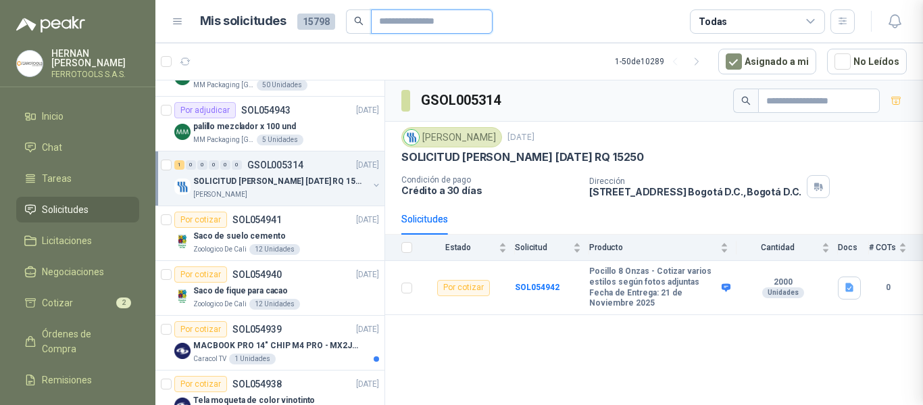
click at [395, 21] on input "text" at bounding box center [426, 21] width 95 height 23
type input "*******"
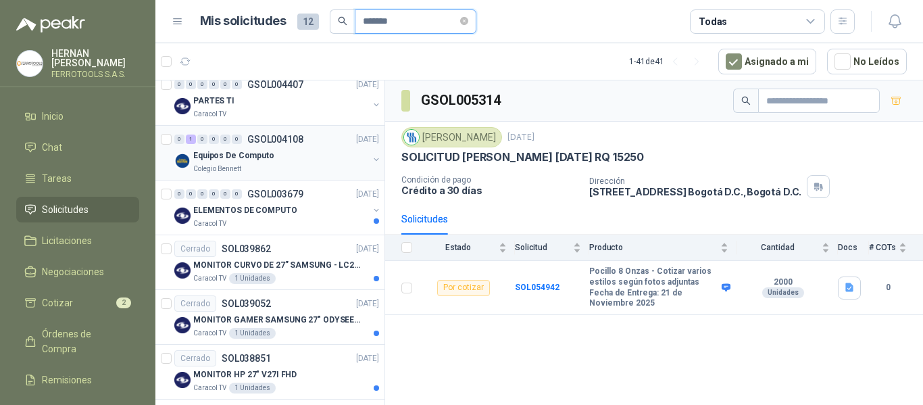
scroll to position [270, 0]
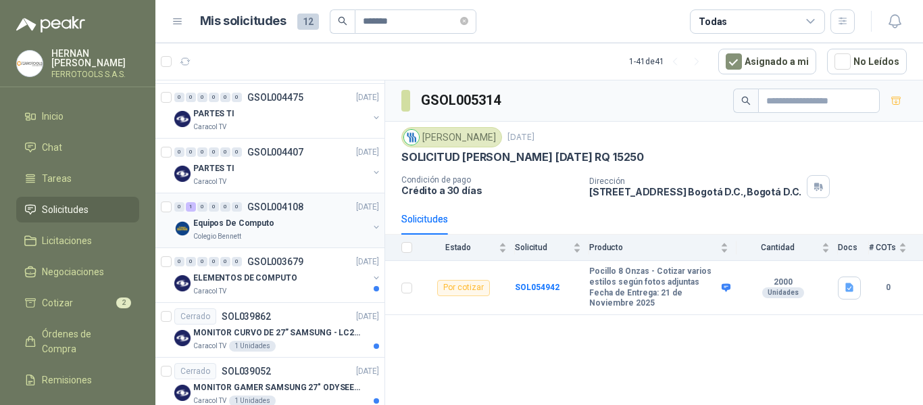
click at [284, 236] on div "Colegio Bennett" at bounding box center [280, 236] width 175 height 11
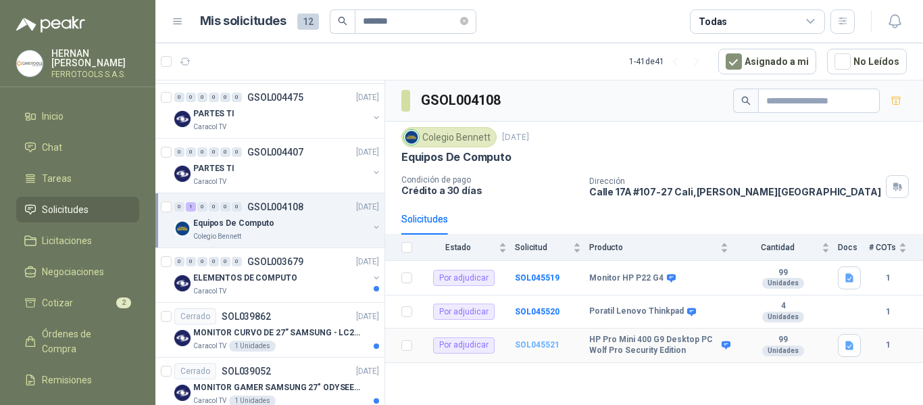
click at [529, 344] on b "SOL045521" at bounding box center [537, 344] width 45 height 9
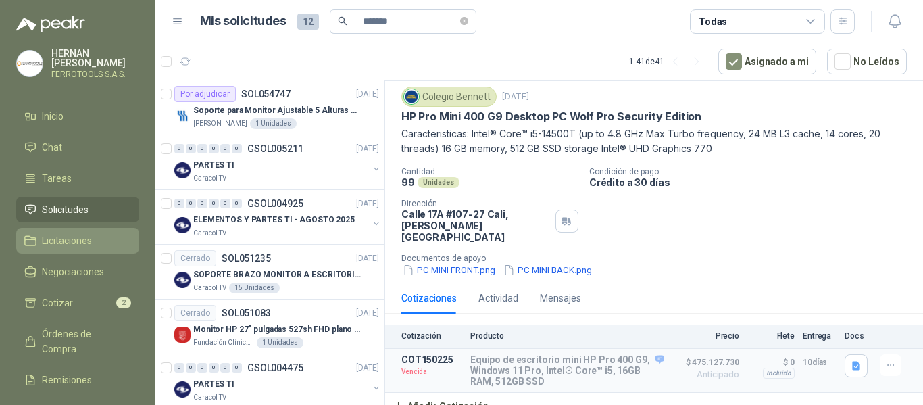
click at [80, 233] on span "Licitaciones" at bounding box center [67, 240] width 50 height 15
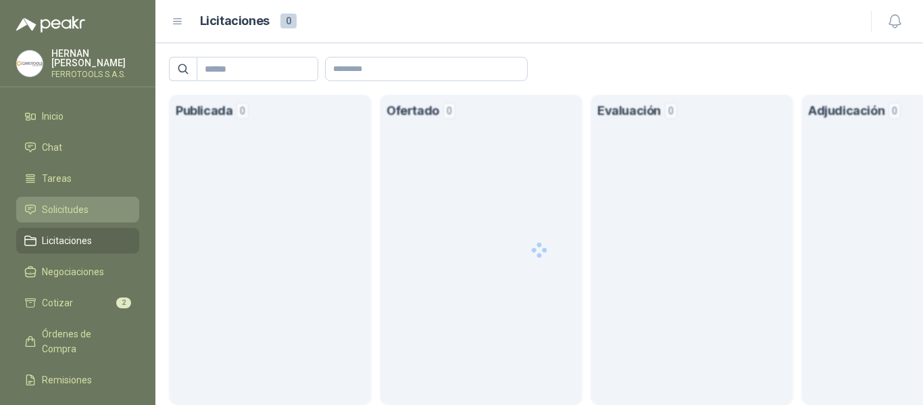
click at [79, 204] on span "Solicitudes" at bounding box center [65, 209] width 47 height 15
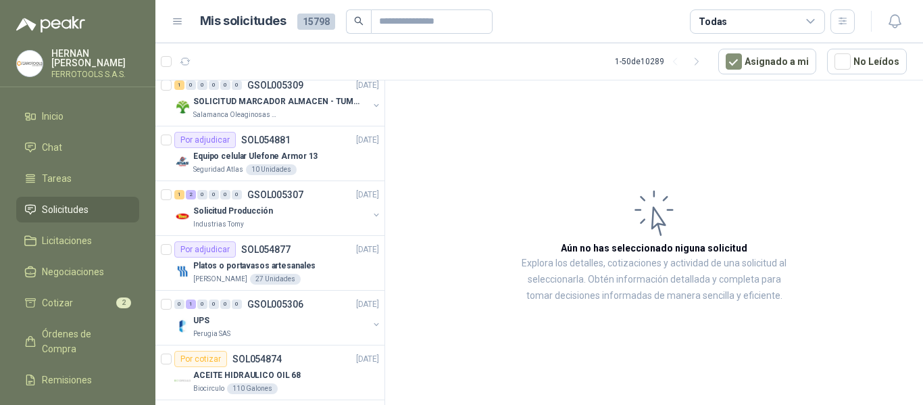
scroll to position [743, 0]
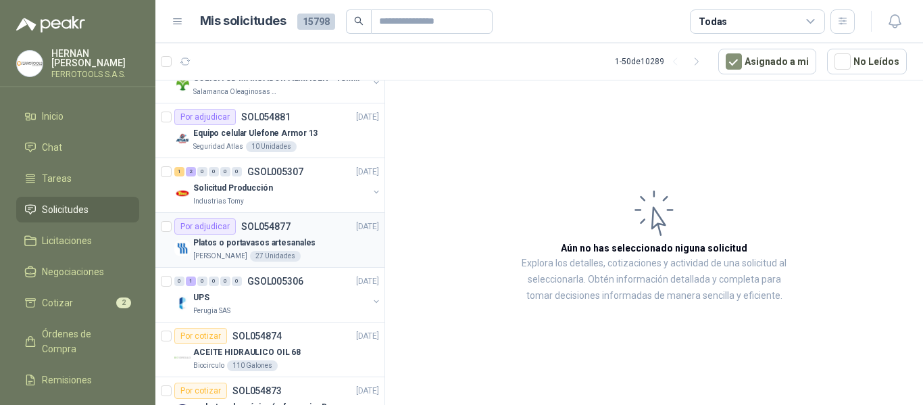
click at [335, 247] on div "Platos o portavasos artesanales" at bounding box center [286, 242] width 186 height 16
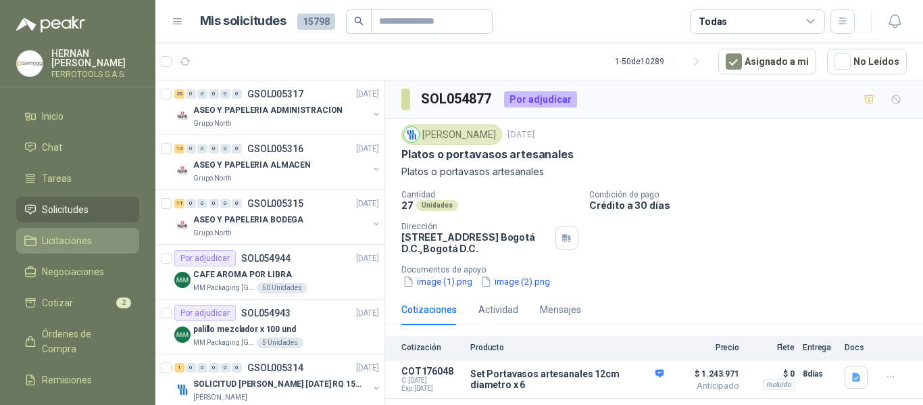
click at [57, 241] on span "Licitaciones" at bounding box center [67, 240] width 50 height 15
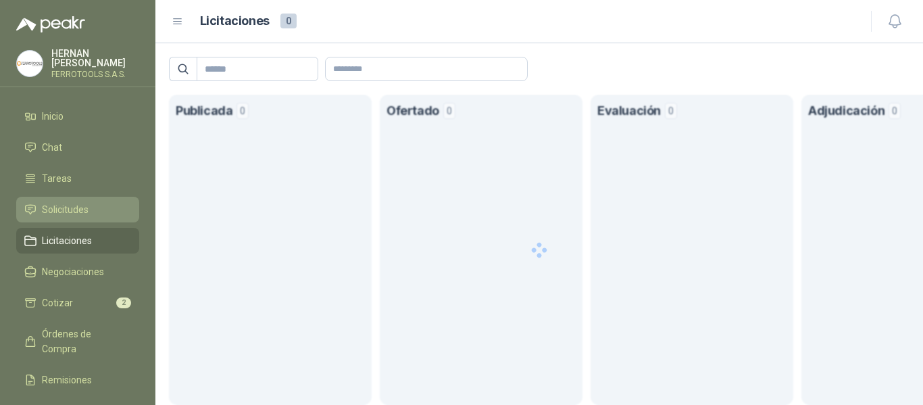
click at [66, 205] on span "Solicitudes" at bounding box center [65, 209] width 47 height 15
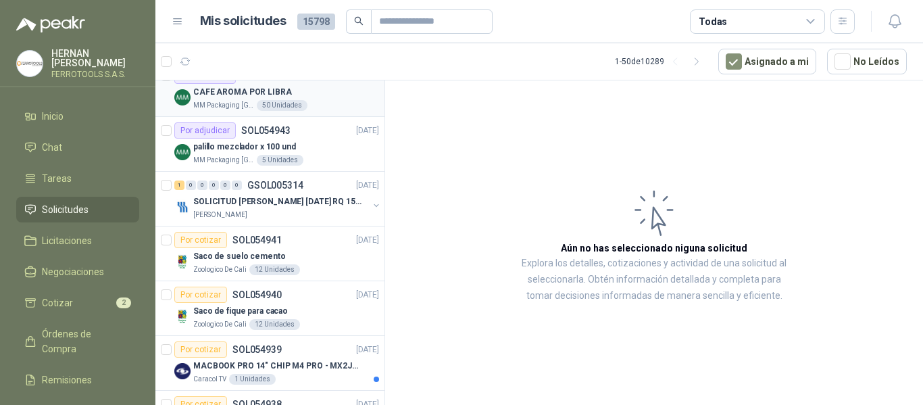
scroll to position [270, 0]
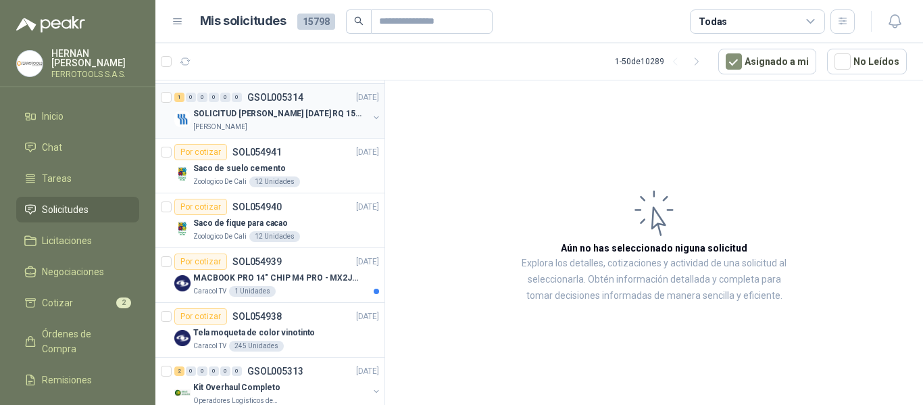
click at [278, 115] on p "SOLICITUD [PERSON_NAME] [DATE] RQ 15250" at bounding box center [277, 113] width 168 height 13
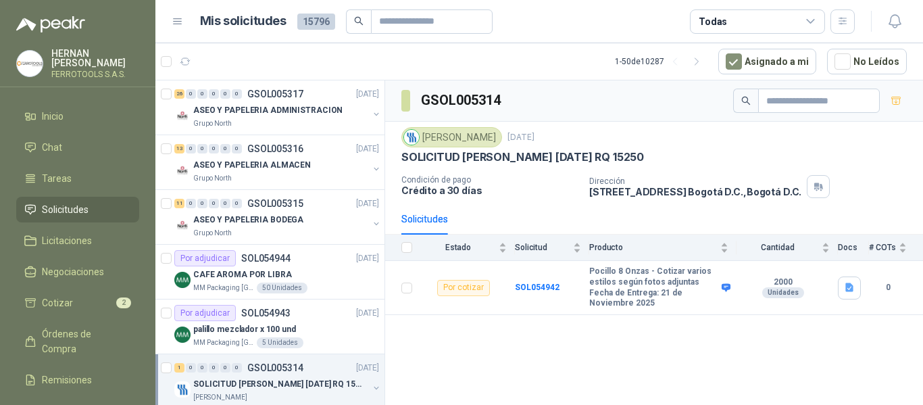
click at [553, 332] on div "GSOL005314 Fresenius Kabi [DATE] SOLICITUD COTZ POCILLOS [DATE] RQ 15250 Condic…" at bounding box center [654, 244] width 538 height 329
